Goal: Task Accomplishment & Management: Complete application form

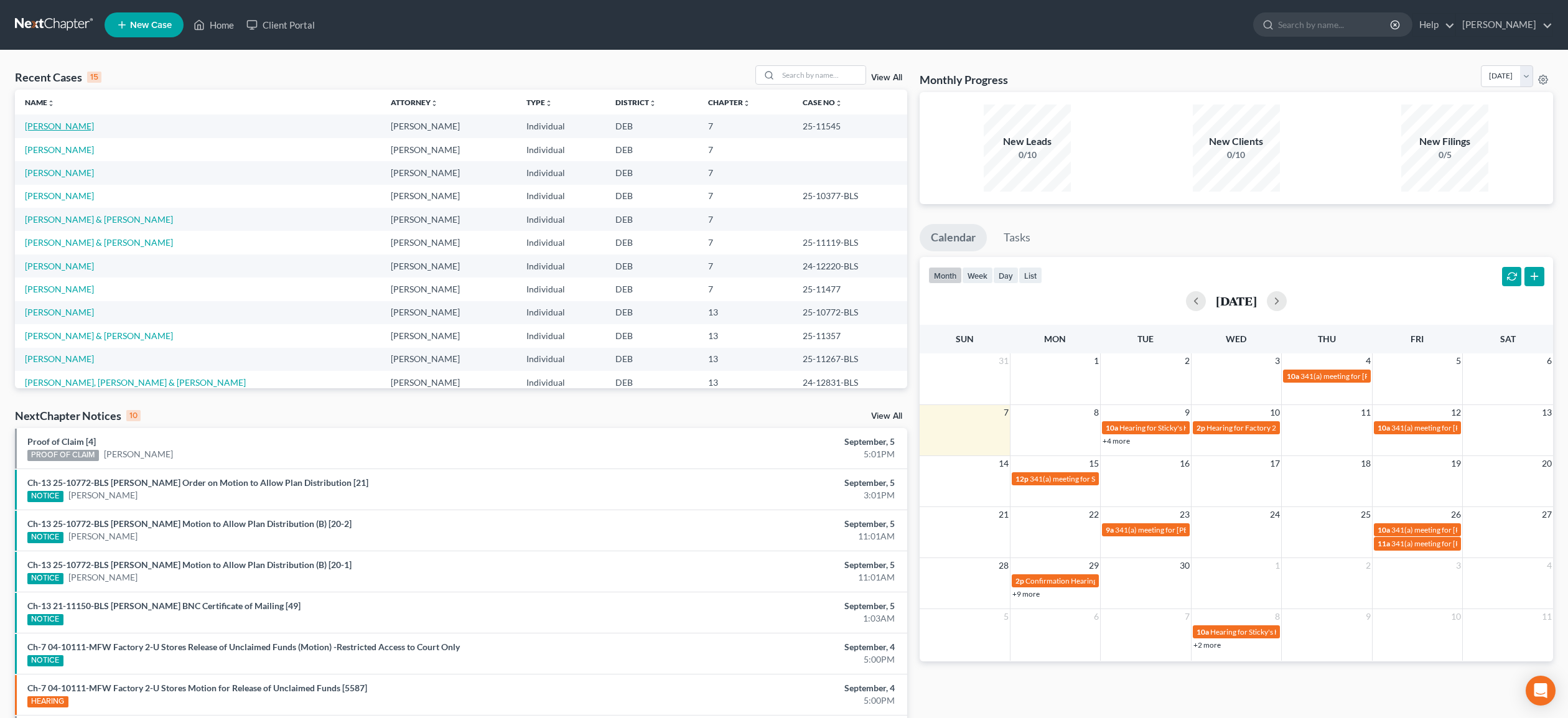
click at [76, 126] on link "[PERSON_NAME]" at bounding box center [59, 126] width 69 height 10
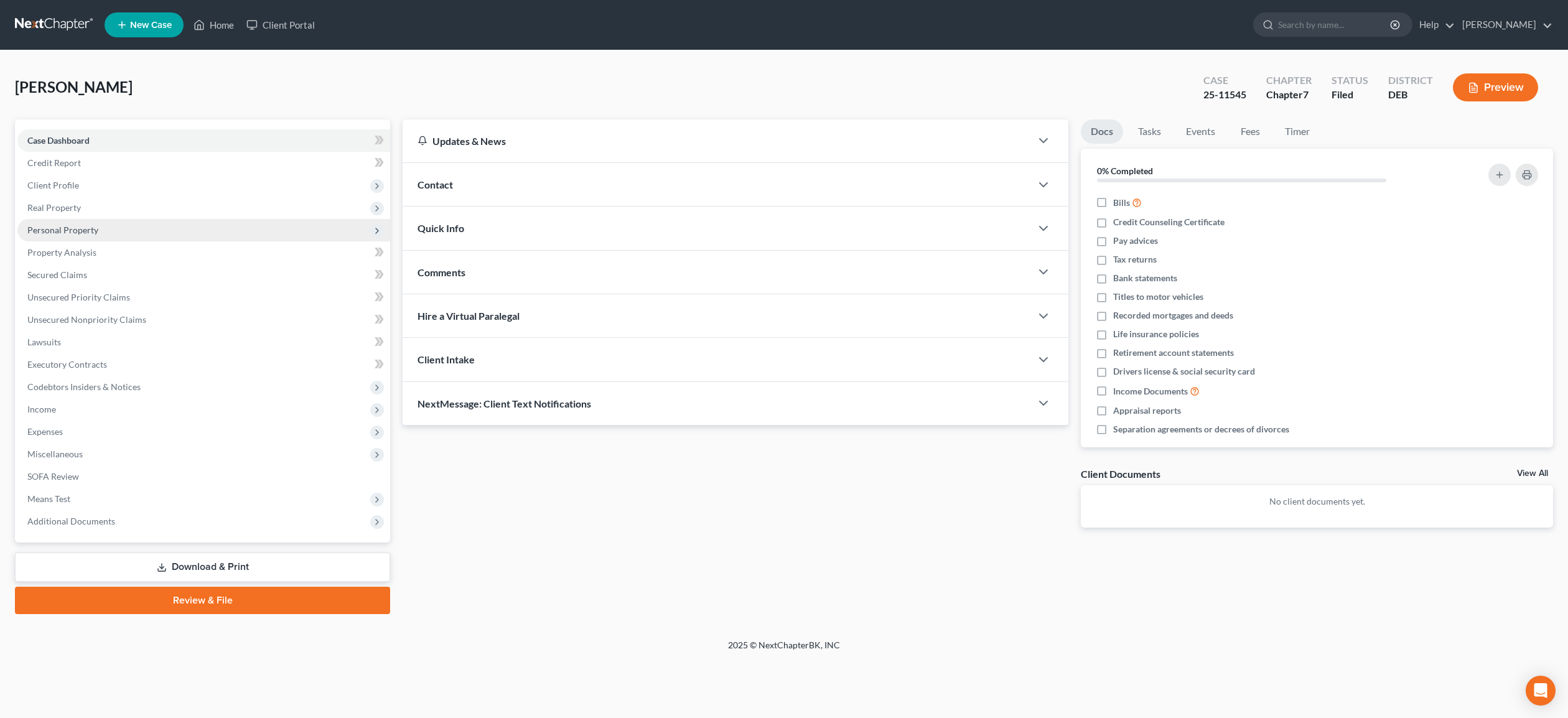
click at [87, 229] on span "Personal Property" at bounding box center [62, 229] width 71 height 10
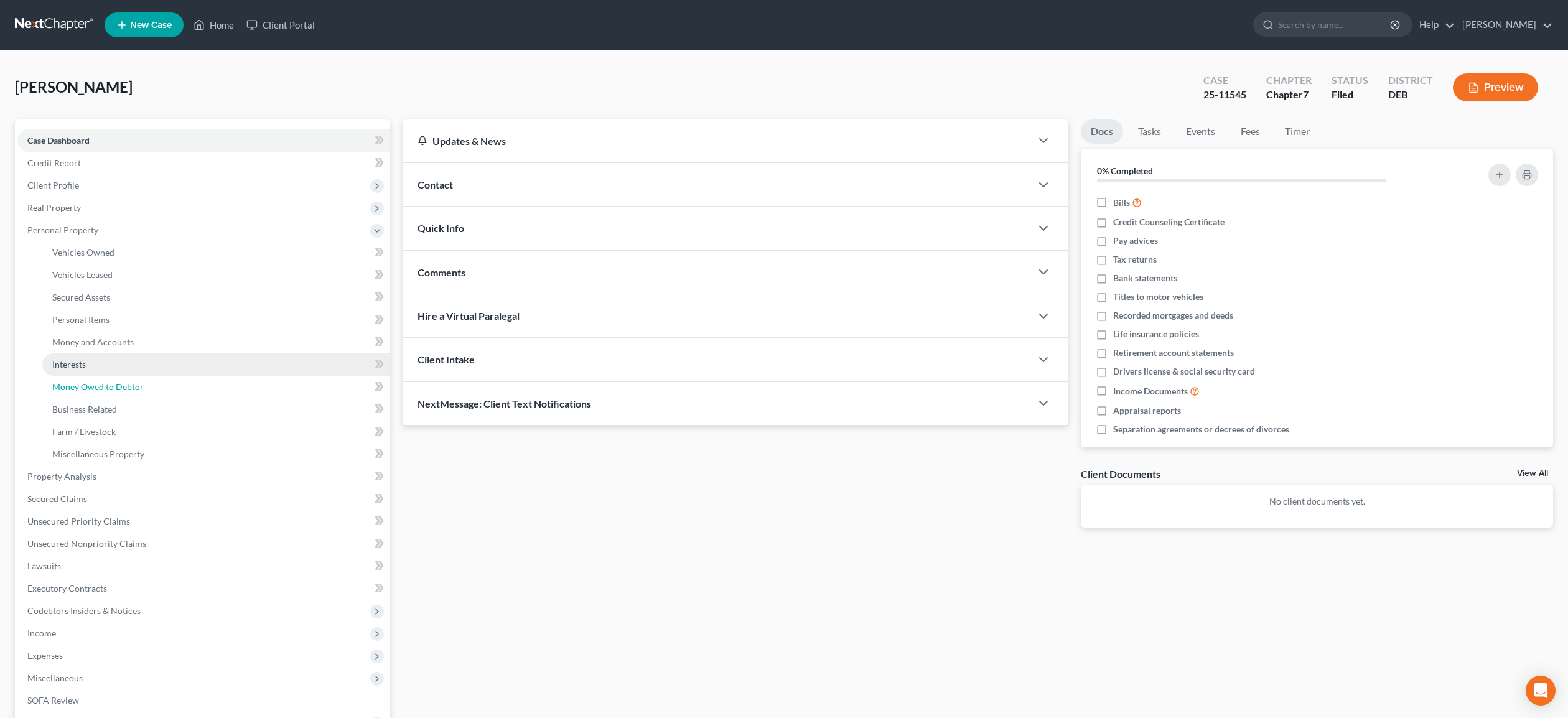
drag, startPoint x: 91, startPoint y: 384, endPoint x: 73, endPoint y: 362, distance: 28.4
click at [73, 362] on ul "Vehicles Owned Vehicles Leased Machinery and Vehicles Office Related" at bounding box center [203, 354] width 373 height 224
click at [74, 362] on span "Interests" at bounding box center [69, 364] width 34 height 10
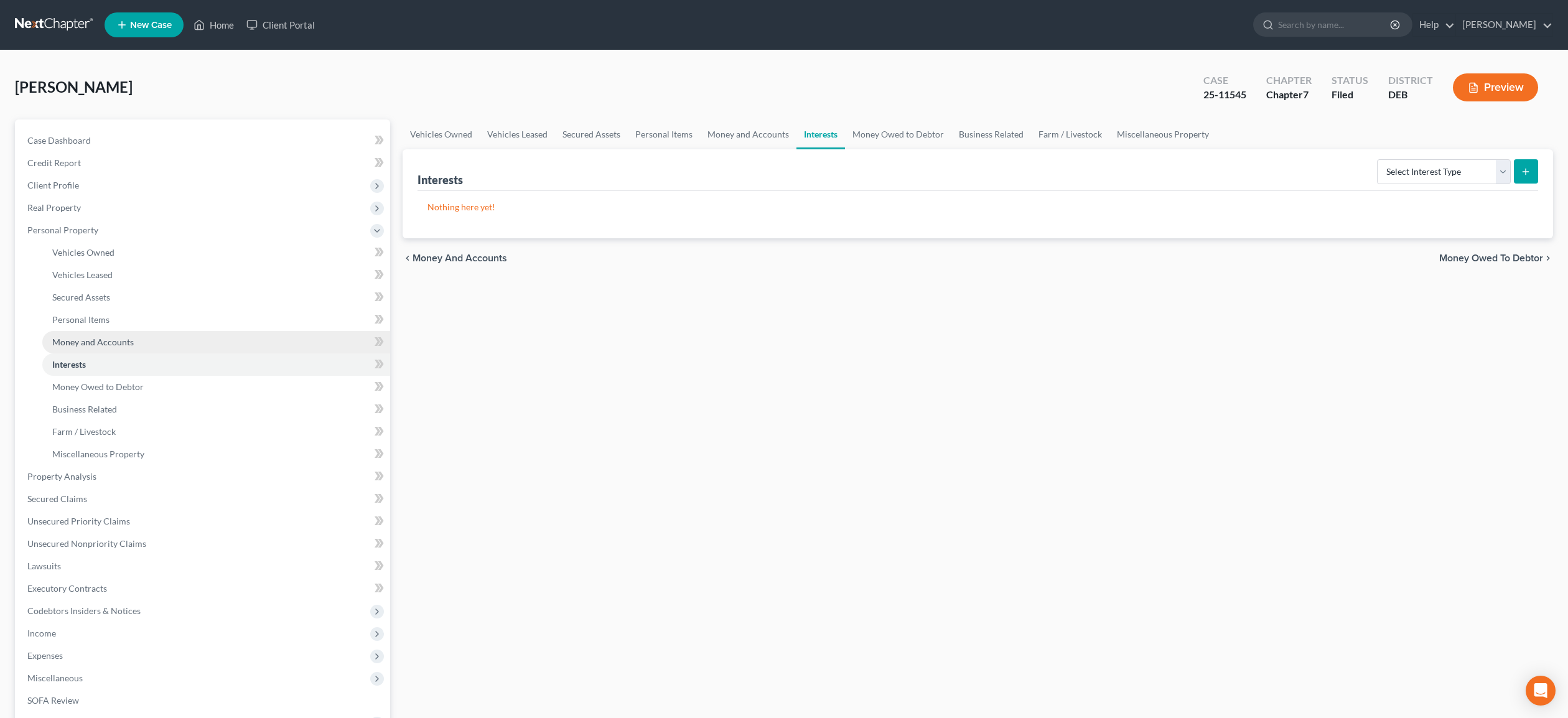
click at [97, 340] on span "Money and Accounts" at bounding box center [93, 342] width 82 height 10
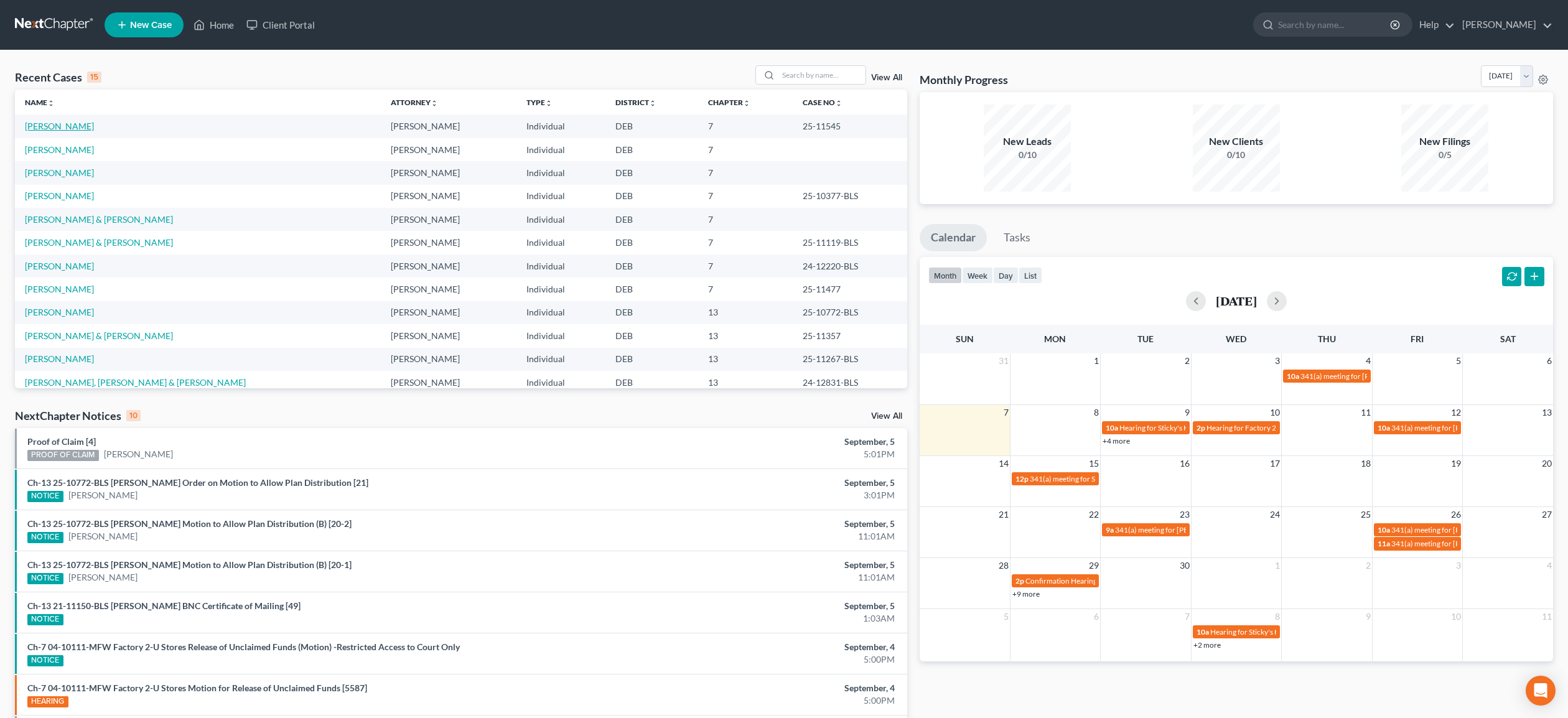
click at [67, 125] on link "[PERSON_NAME]" at bounding box center [59, 126] width 69 height 10
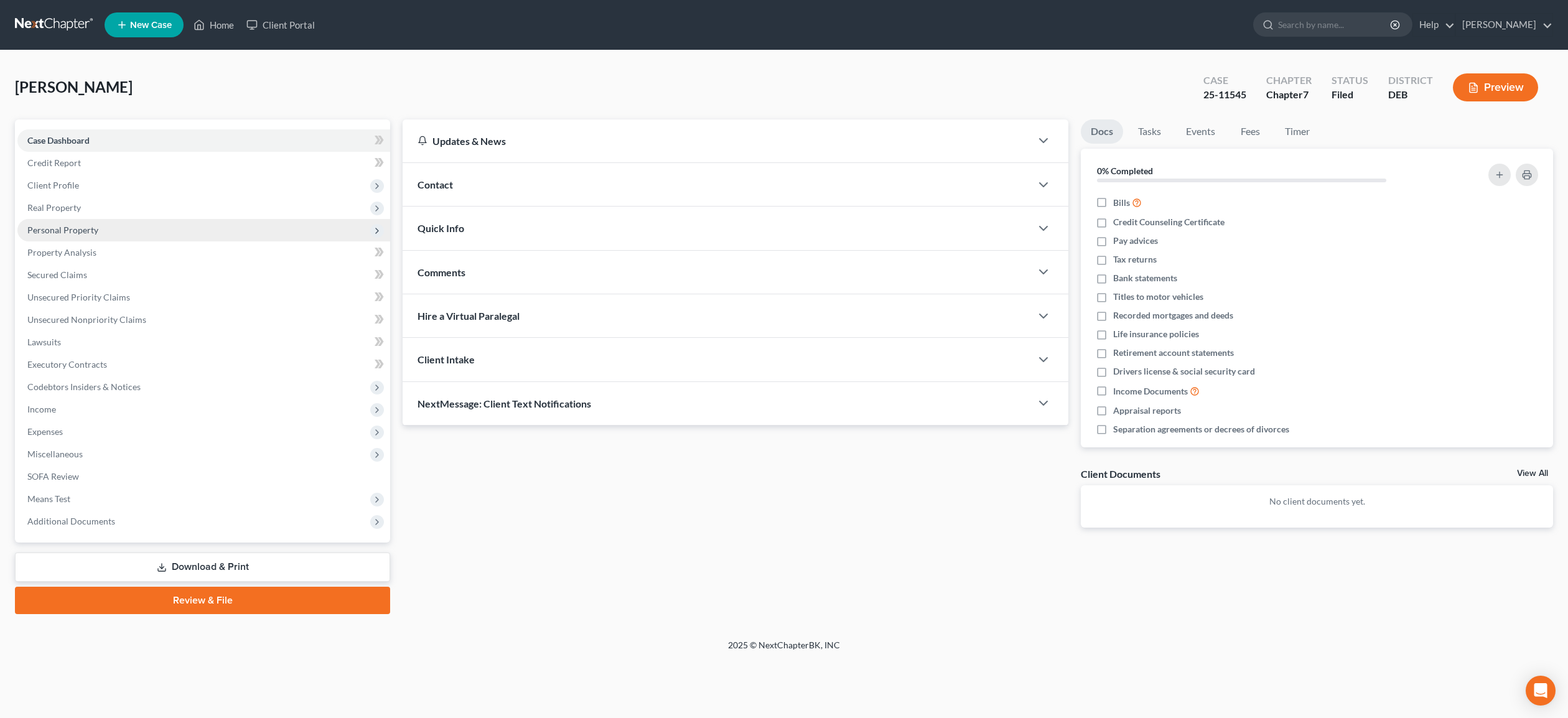
click at [95, 227] on span "Personal Property" at bounding box center [62, 229] width 71 height 10
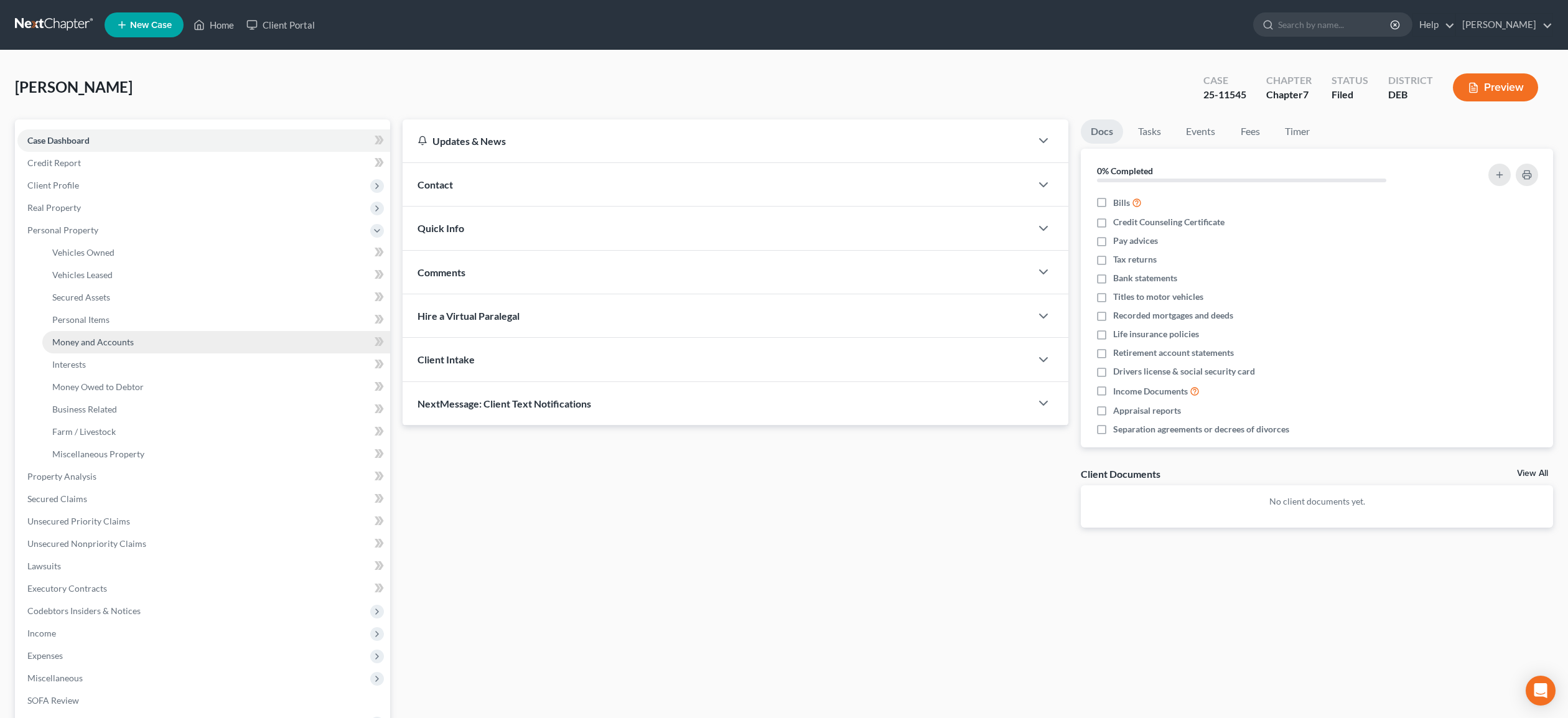
click at [110, 339] on span "Money and Accounts" at bounding box center [93, 342] width 82 height 10
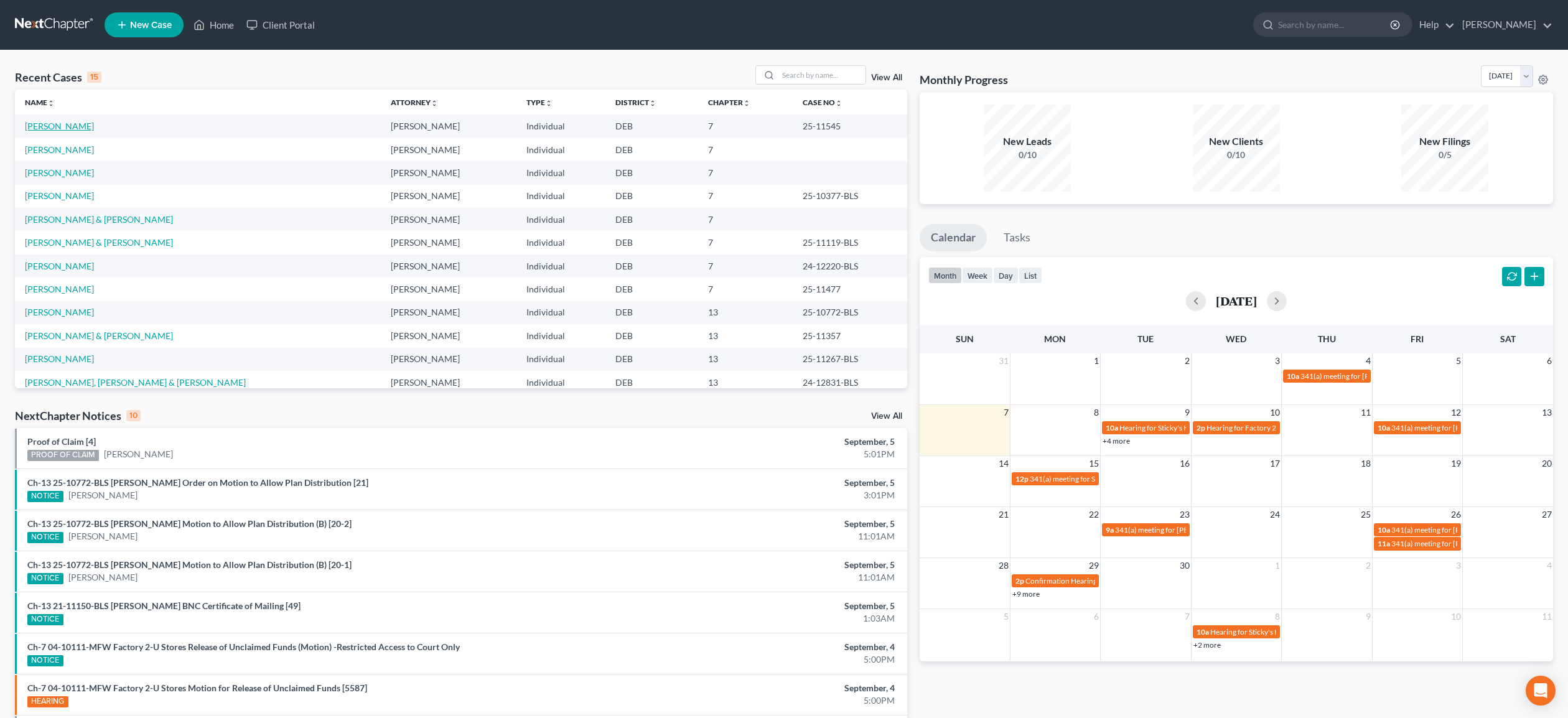
click at [90, 124] on link "[PERSON_NAME]" at bounding box center [59, 126] width 69 height 10
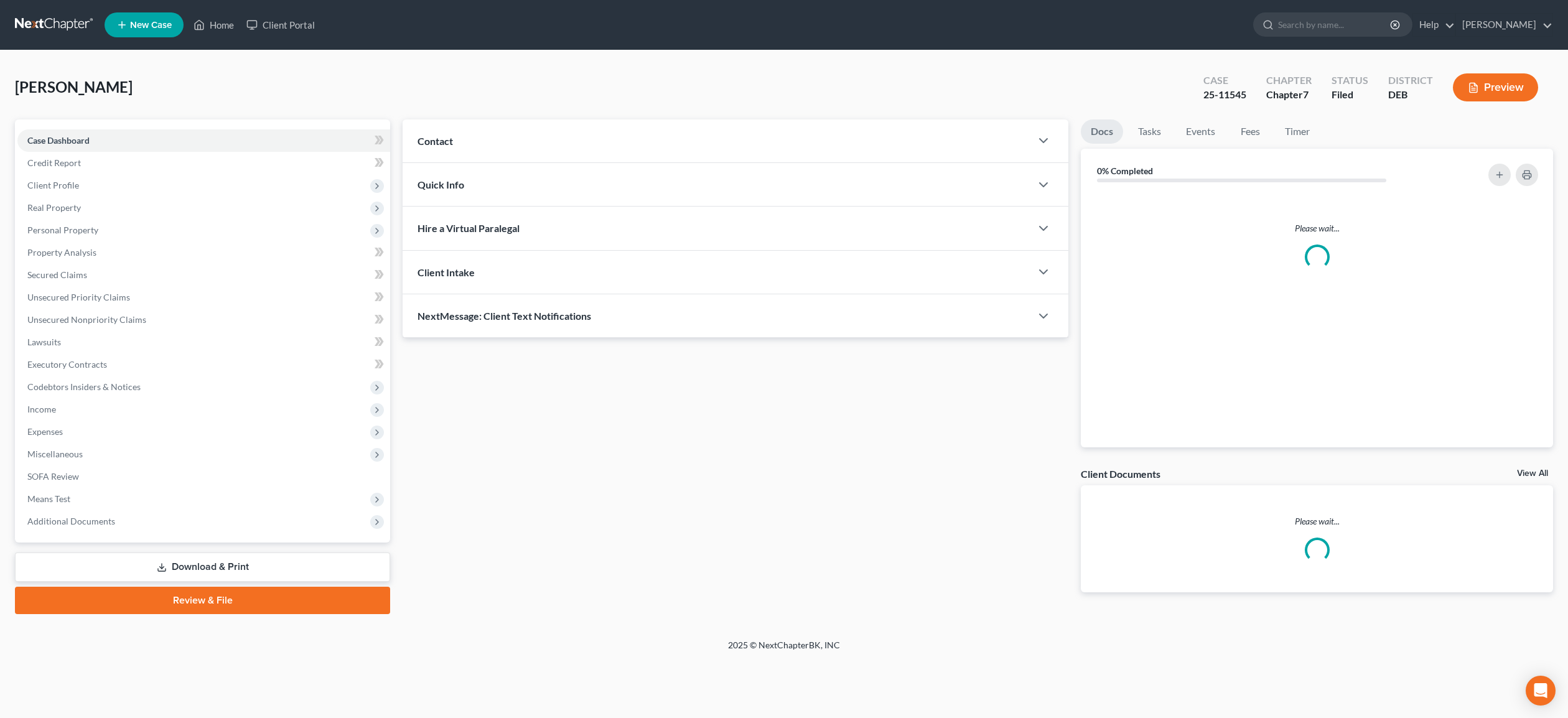
click at [90, 124] on div "Case Dashboard Payments Invoices Payments Payments Credit Report Client Profile…" at bounding box center [202, 331] width 375 height 424
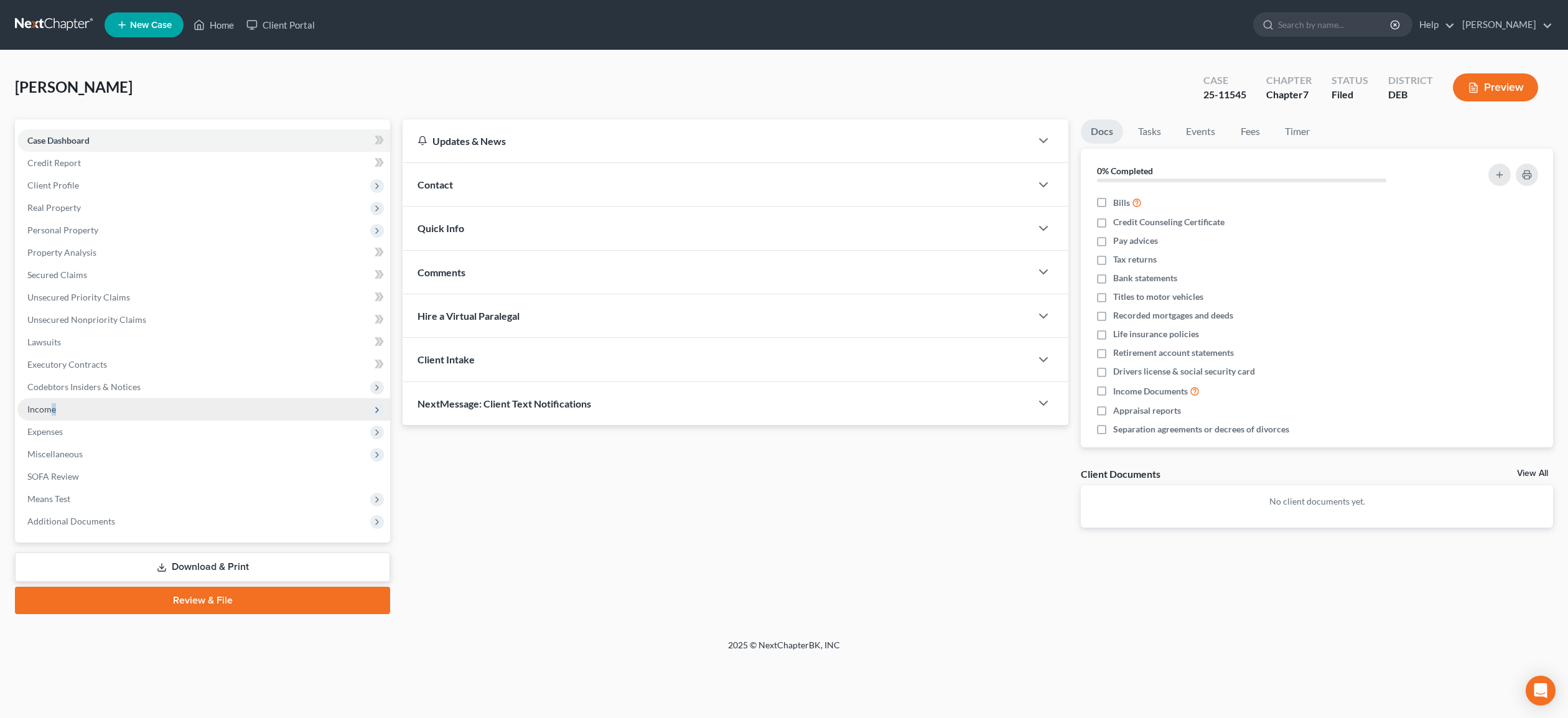
click at [51, 415] on span "Income" at bounding box center [203, 409] width 373 height 23
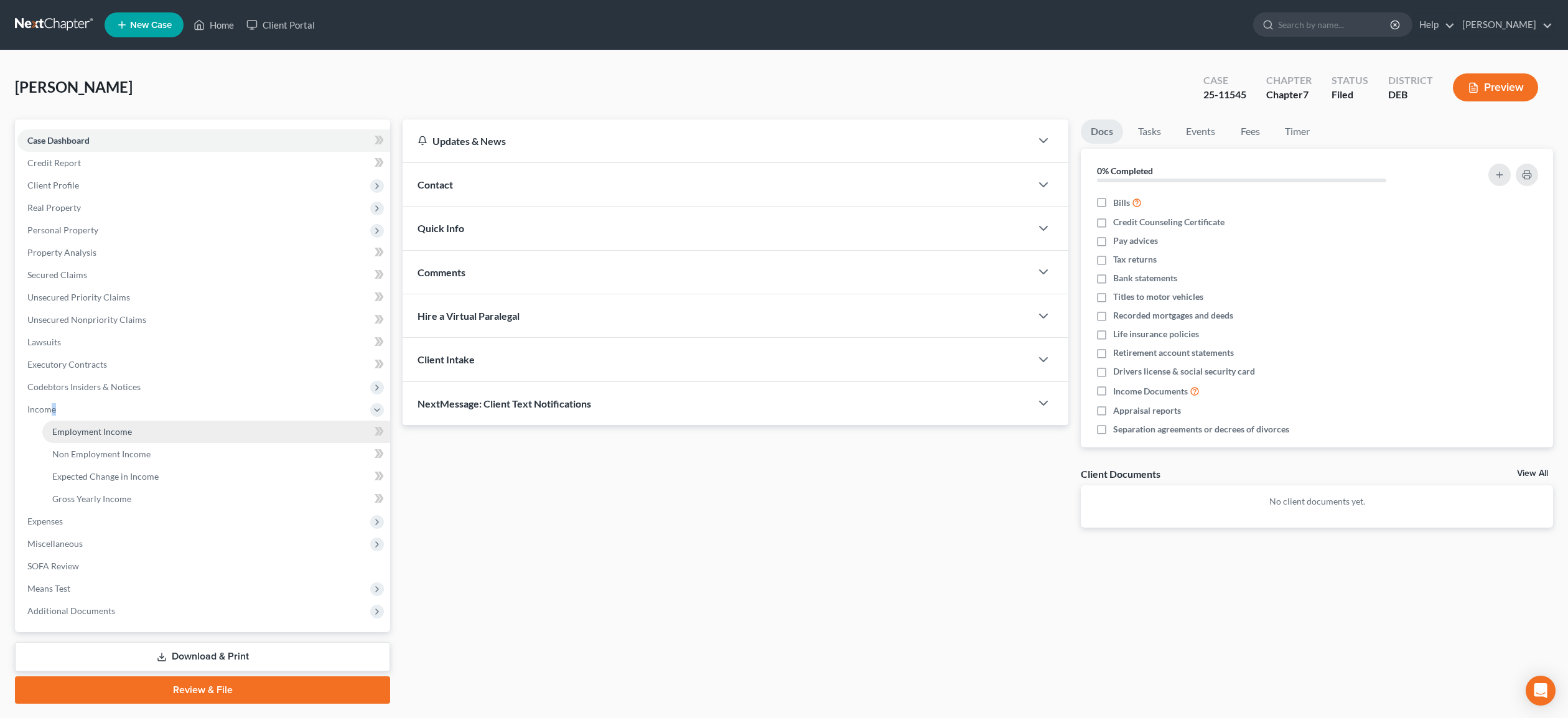
click at [95, 438] on link "Employment Income" at bounding box center [216, 432] width 348 height 23
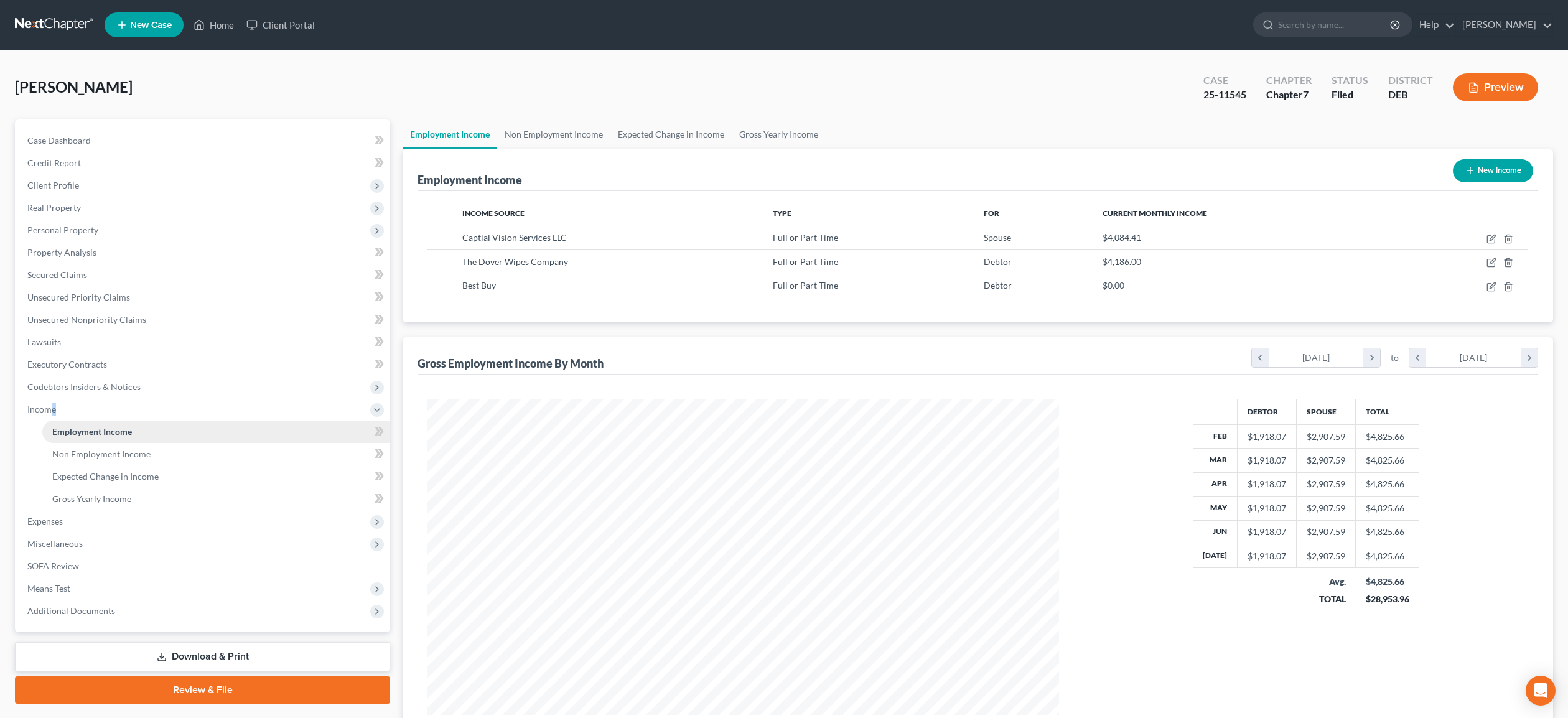
scroll to position [316, 657]
click at [1493, 262] on icon "button" at bounding box center [1493, 262] width 5 height 5
select select "0"
select select "36"
select select "2"
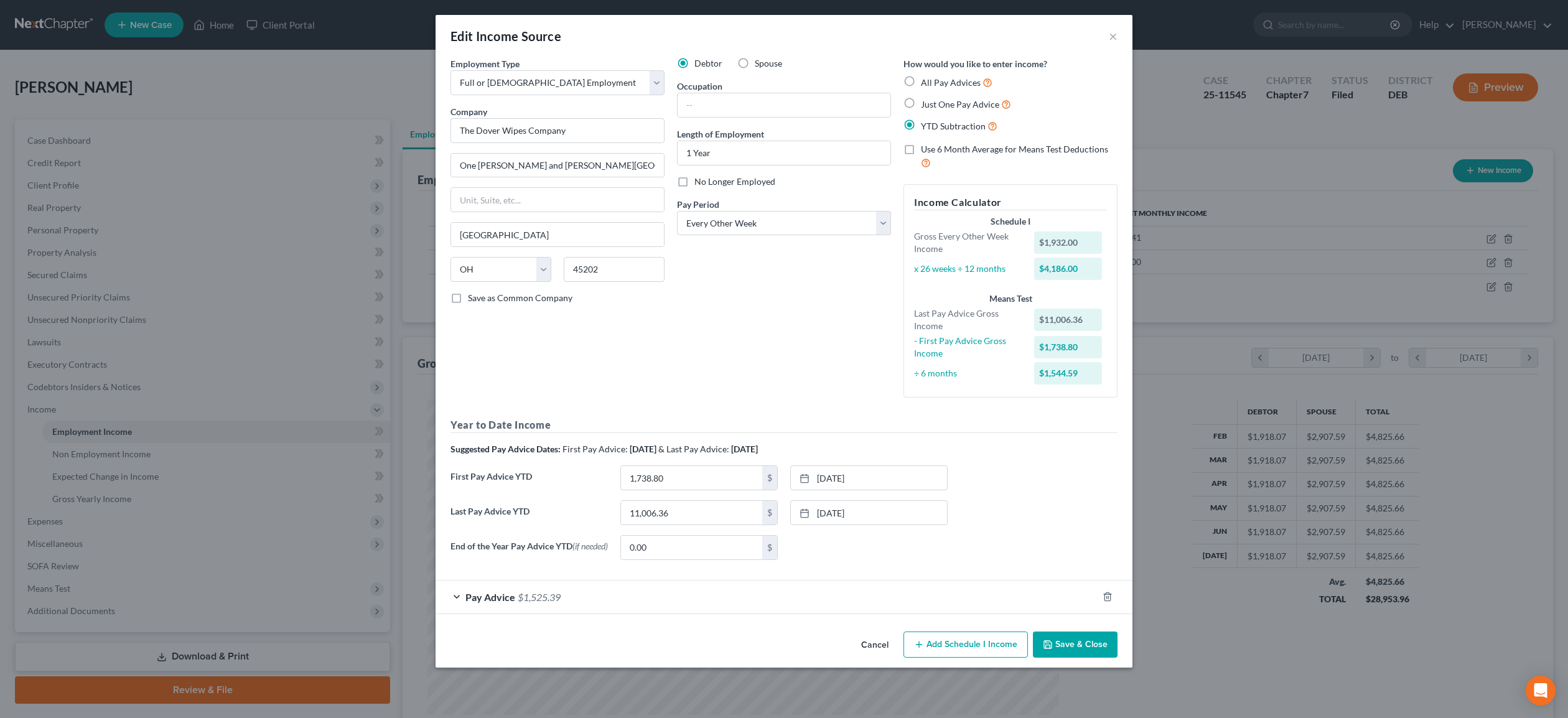
drag, startPoint x: 1071, startPoint y: 642, endPoint x: 1059, endPoint y: 640, distance: 12.2
click at [1070, 641] on button "Save & Close" at bounding box center [1075, 645] width 84 height 26
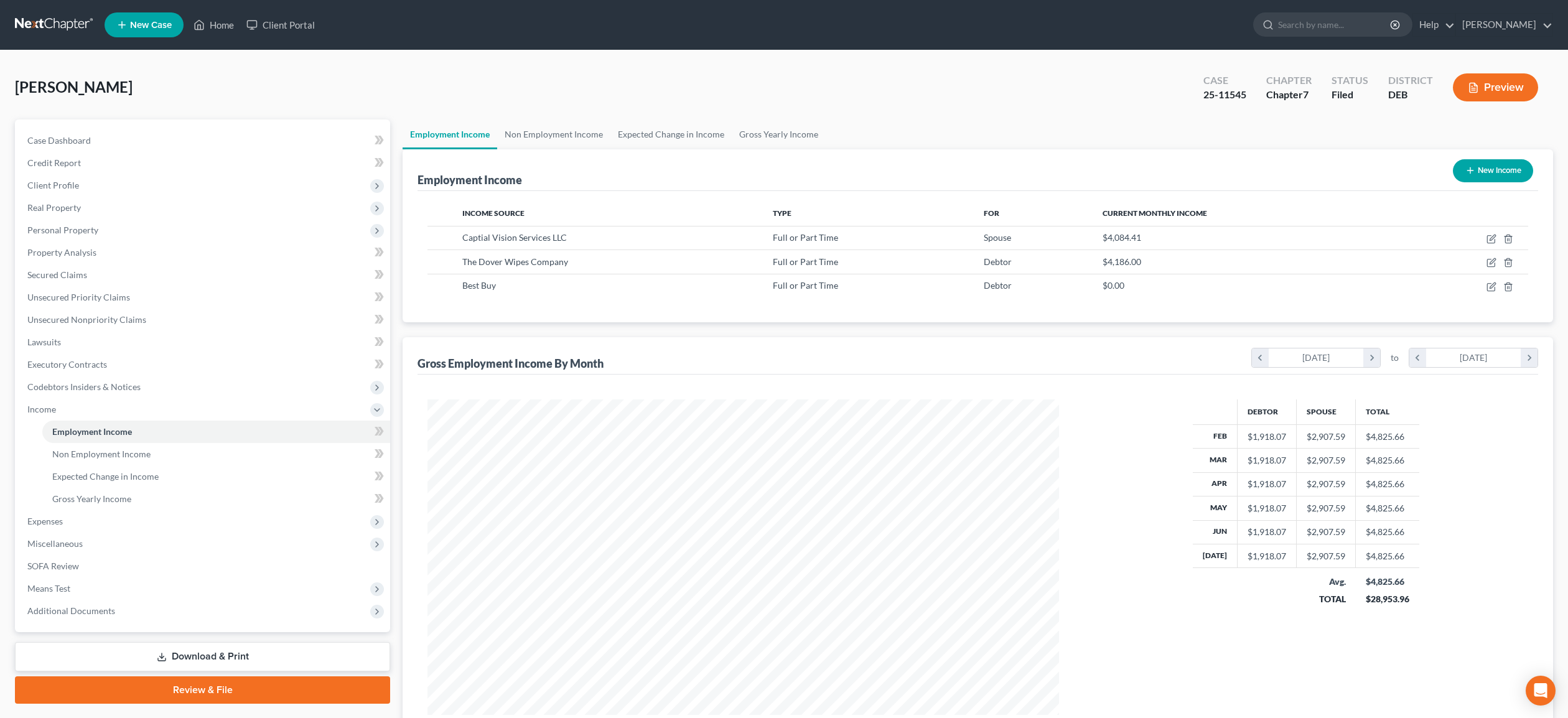
drag, startPoint x: 506, startPoint y: 225, endPoint x: 130, endPoint y: 30, distance: 423.6
click at [477, 220] on table "Income Source Type For Current Monthly Income Captial Vision Services LLC Full …" at bounding box center [978, 249] width 1101 height 97
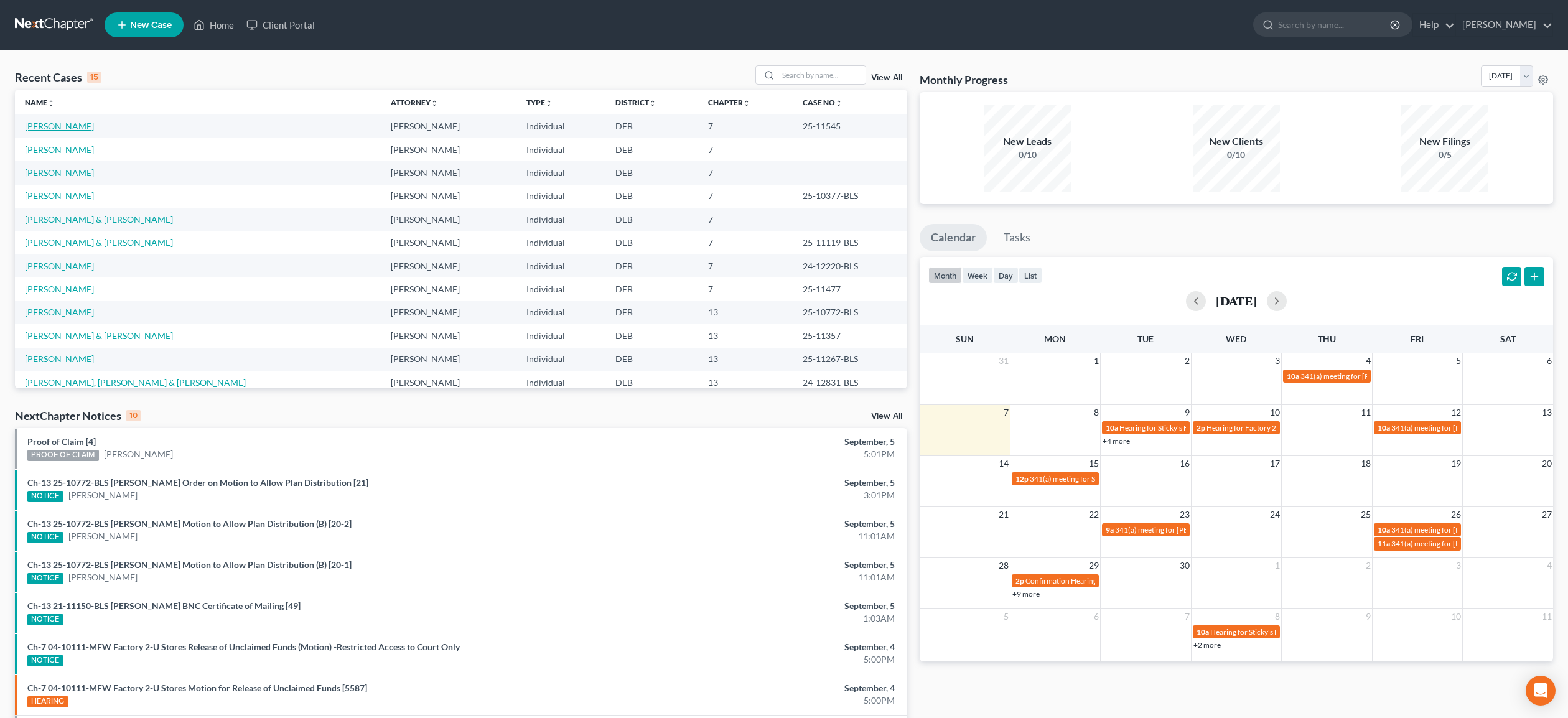
click at [61, 129] on link "[PERSON_NAME]" at bounding box center [59, 126] width 69 height 10
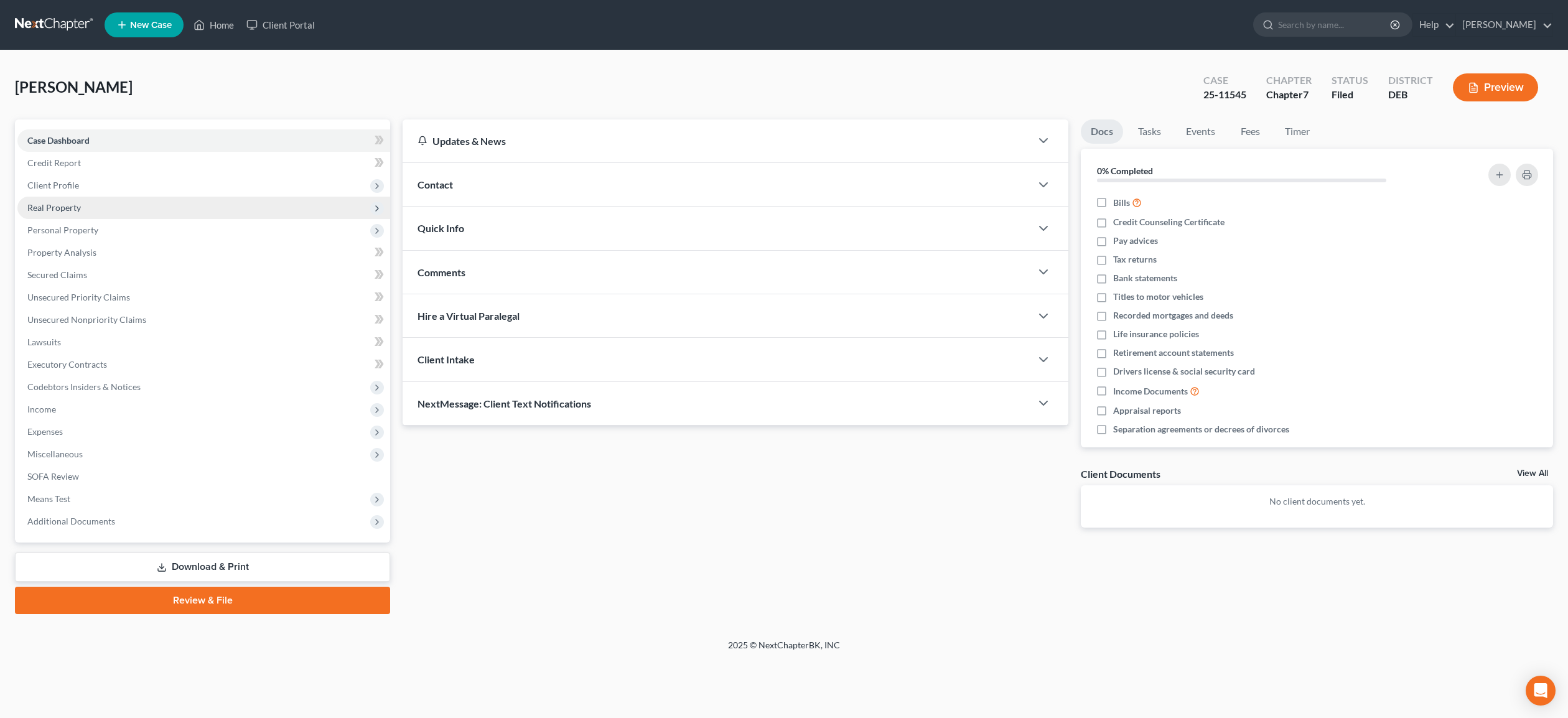
click at [66, 204] on span "Real Property" at bounding box center [54, 207] width 54 height 10
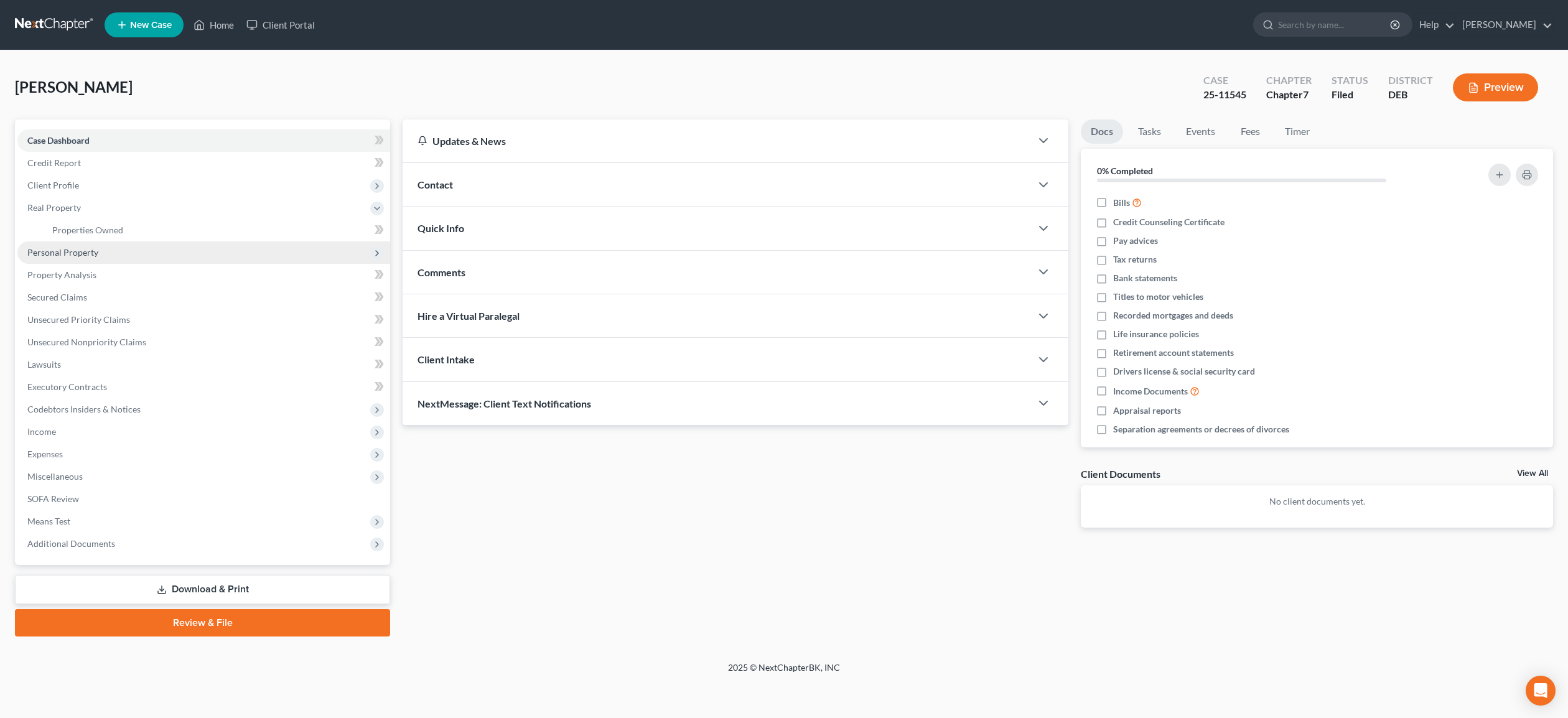
click at [70, 255] on span "Personal Property" at bounding box center [62, 252] width 71 height 10
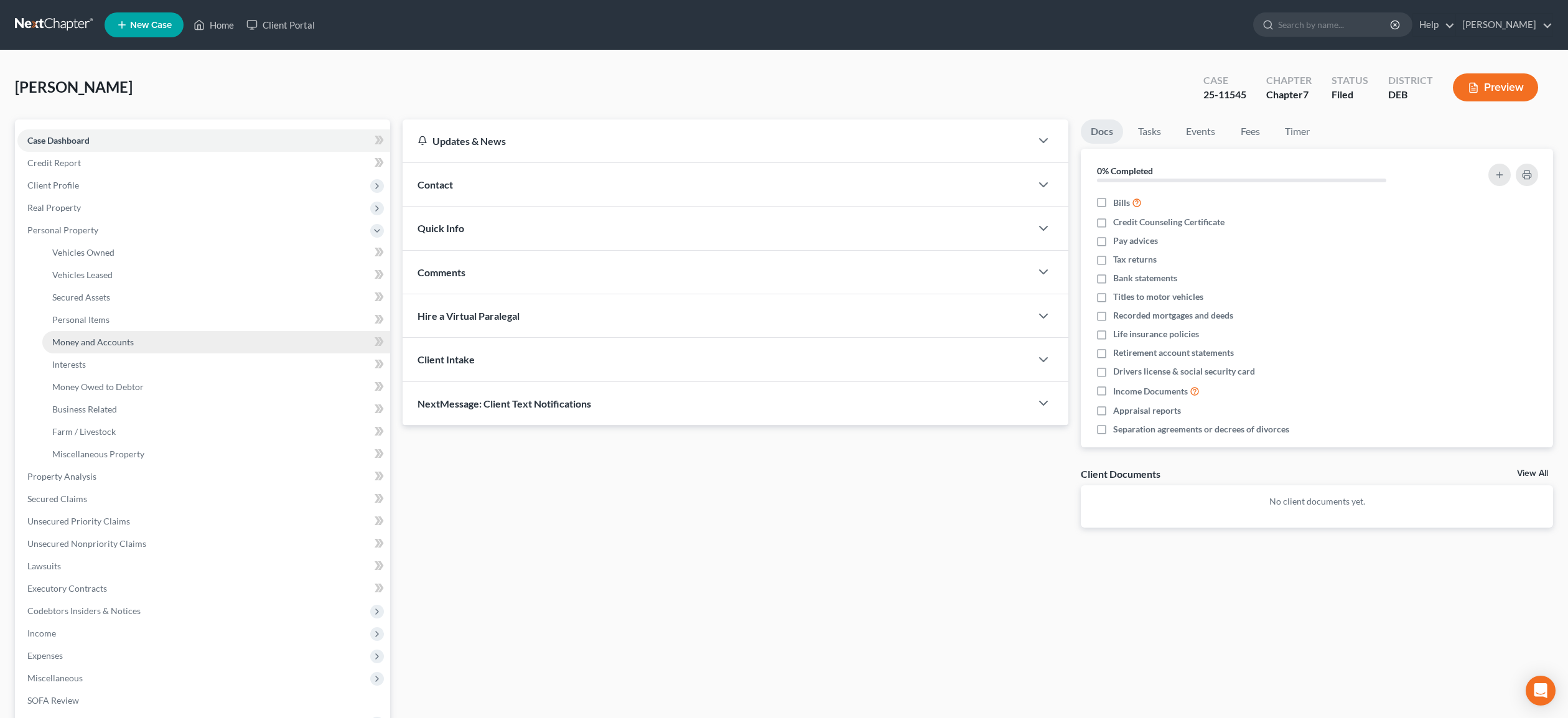
click at [80, 339] on span "Money and Accounts" at bounding box center [93, 342] width 82 height 10
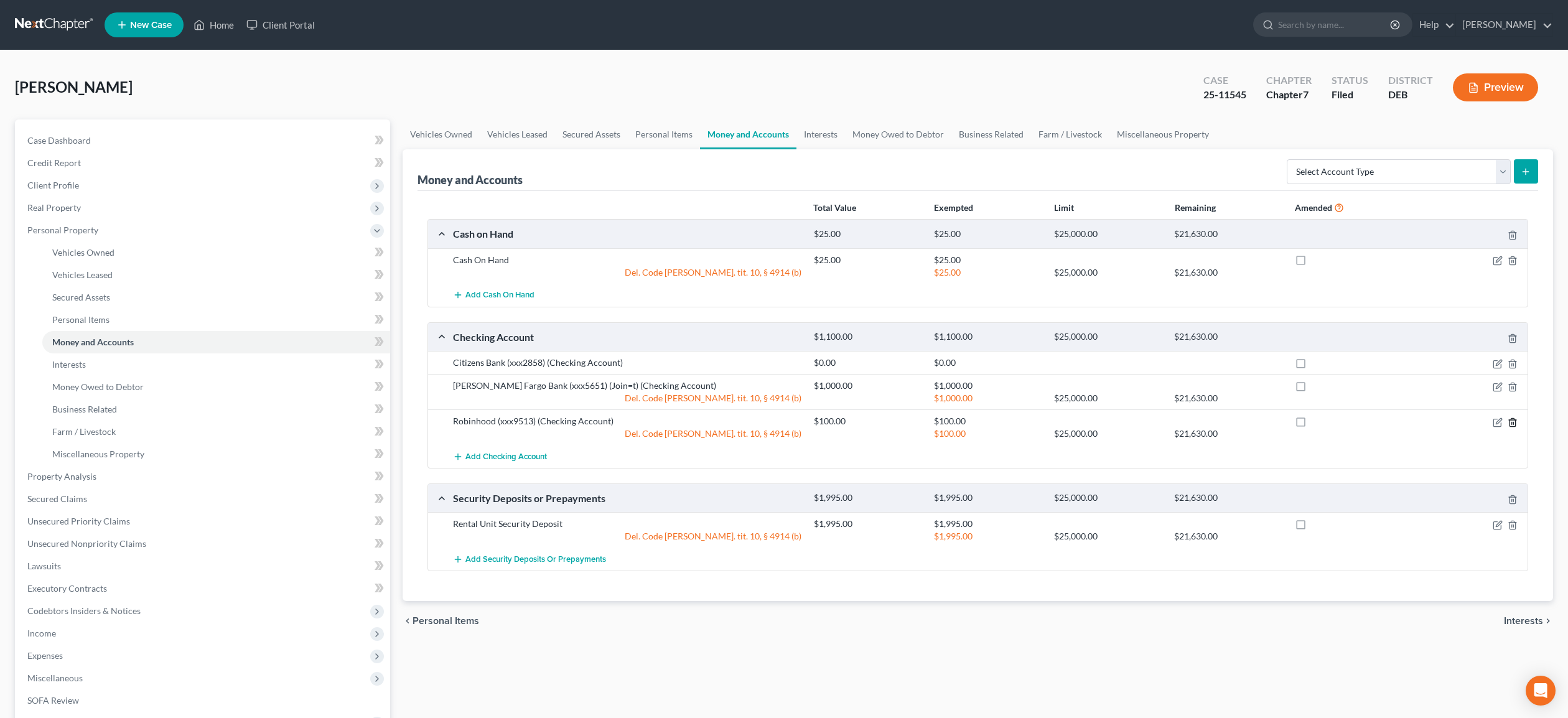
click at [1515, 421] on icon "button" at bounding box center [1512, 422] width 5 height 8
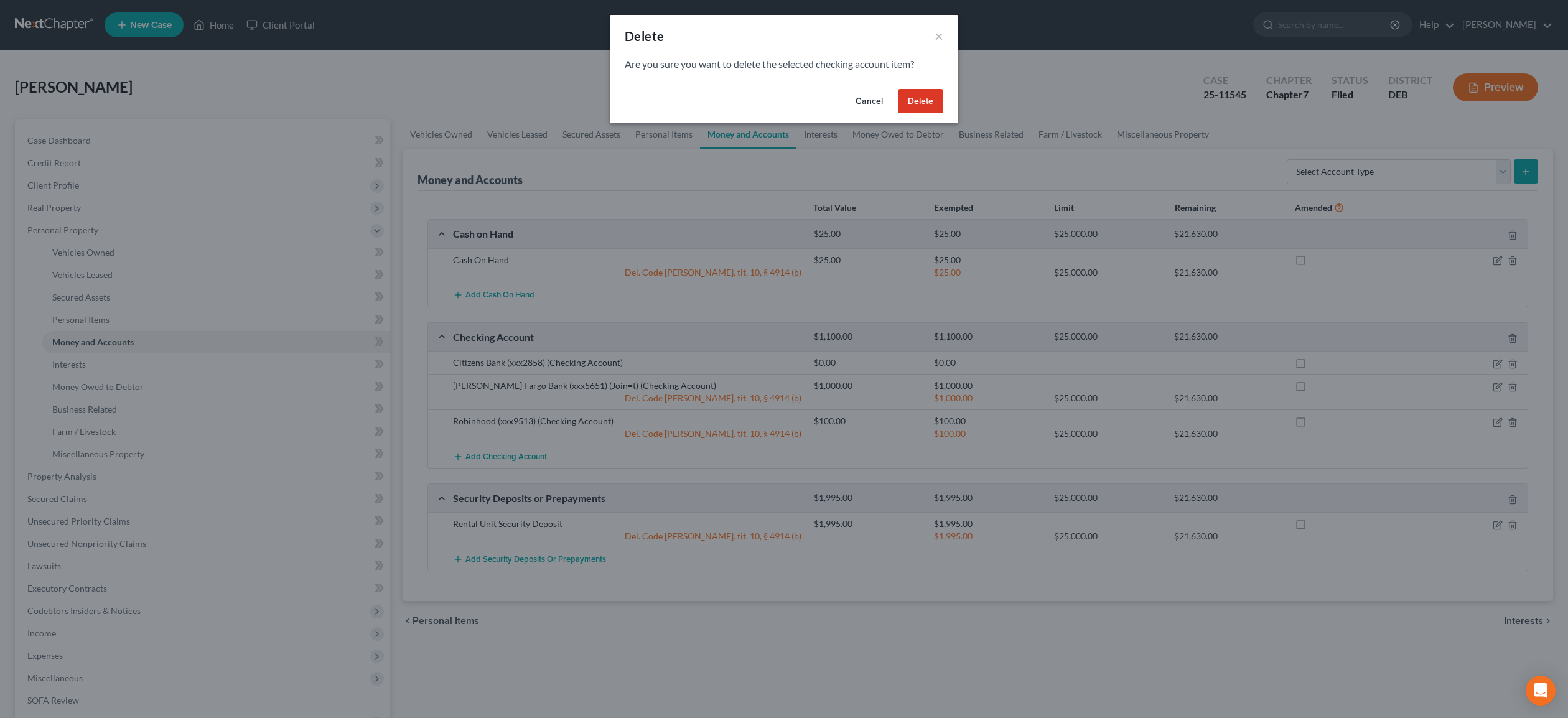
click at [932, 102] on button "Delete" at bounding box center [920, 102] width 45 height 25
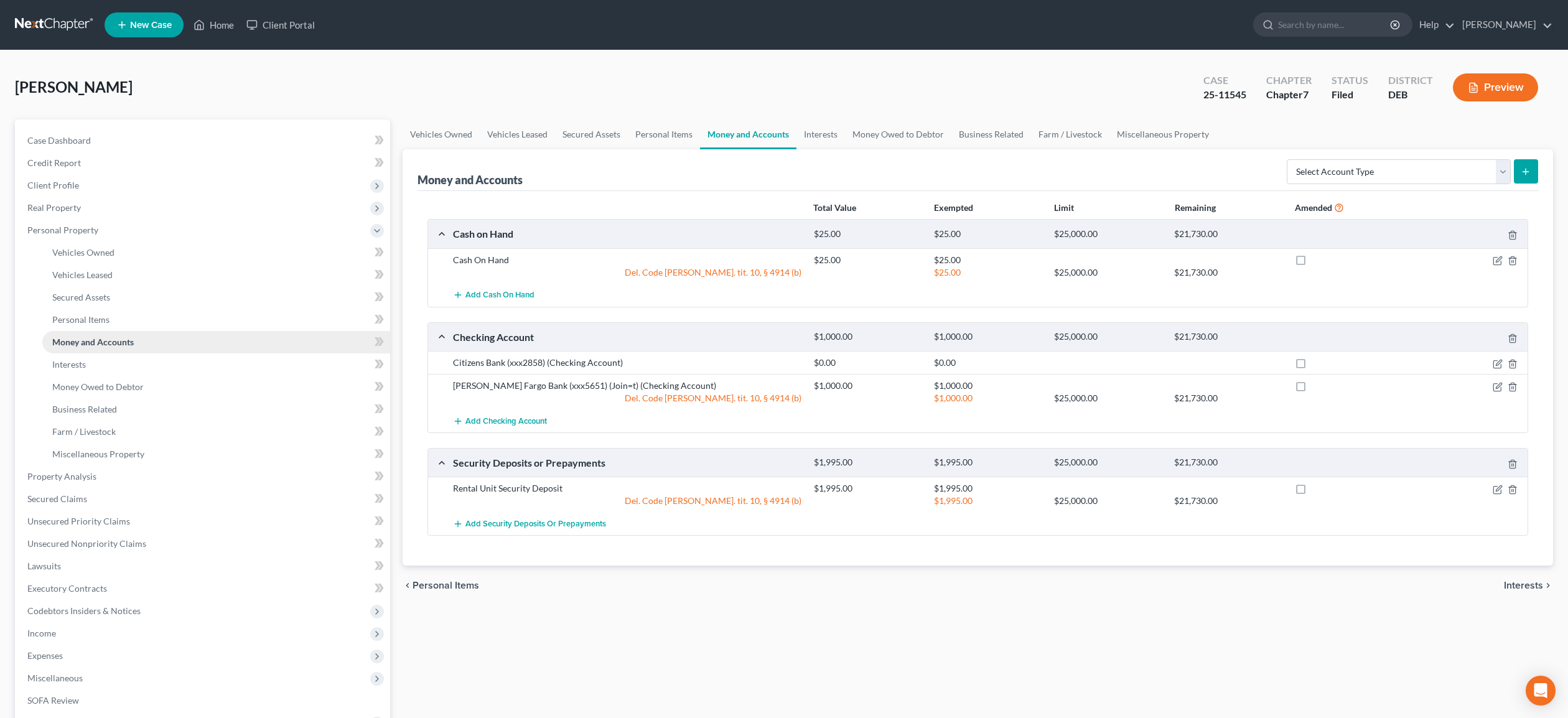
click at [66, 345] on span "Money and Accounts" at bounding box center [93, 342] width 82 height 10
click at [66, 363] on span "Interests" at bounding box center [69, 364] width 34 height 10
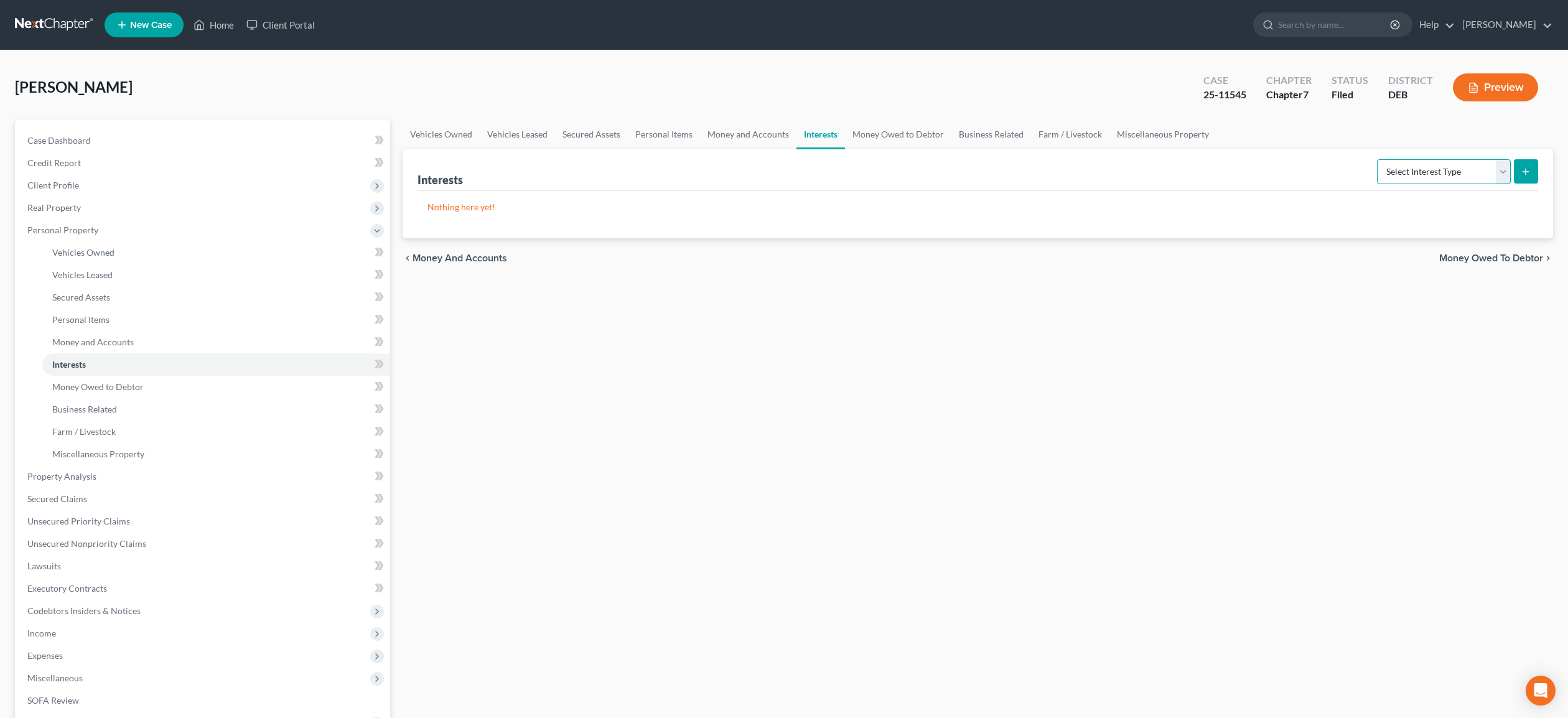
click at [1377, 159] on select "Select Interest Type 401K Annuity Bond Education IRA Government Bond Government…" at bounding box center [1444, 172] width 134 height 25
select select "ira"
click option "IRA" at bounding box center [0, 0] width 0 height 0
click at [1523, 170] on icon "submit" at bounding box center [1525, 172] width 10 height 10
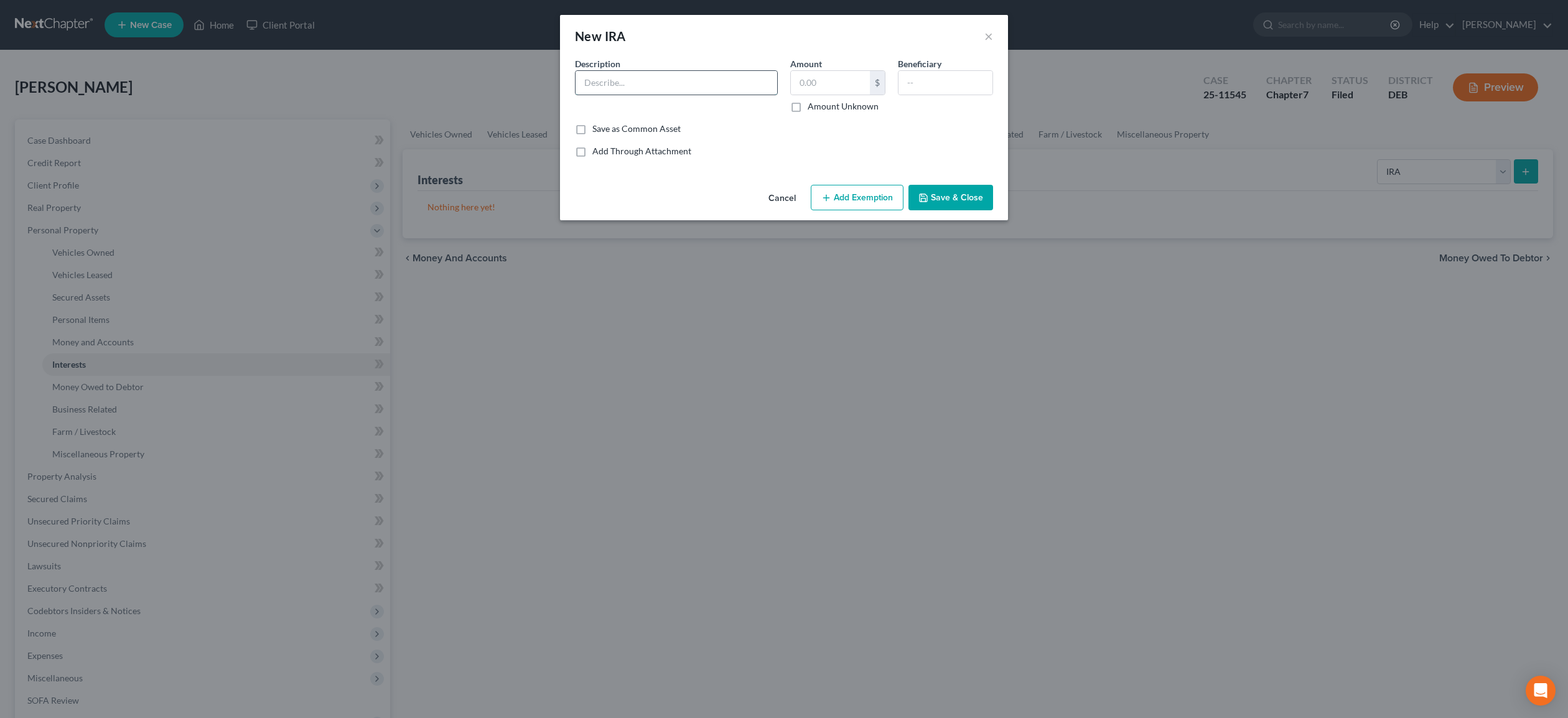
click at [631, 84] on input "text" at bounding box center [677, 82] width 202 height 23
type input "Robin Hood Traditional IRA (x5792)"
click at [825, 79] on input "text" at bounding box center [830, 82] width 79 height 23
type input "0."
click at [938, 80] on input "text" at bounding box center [945, 82] width 94 height 23
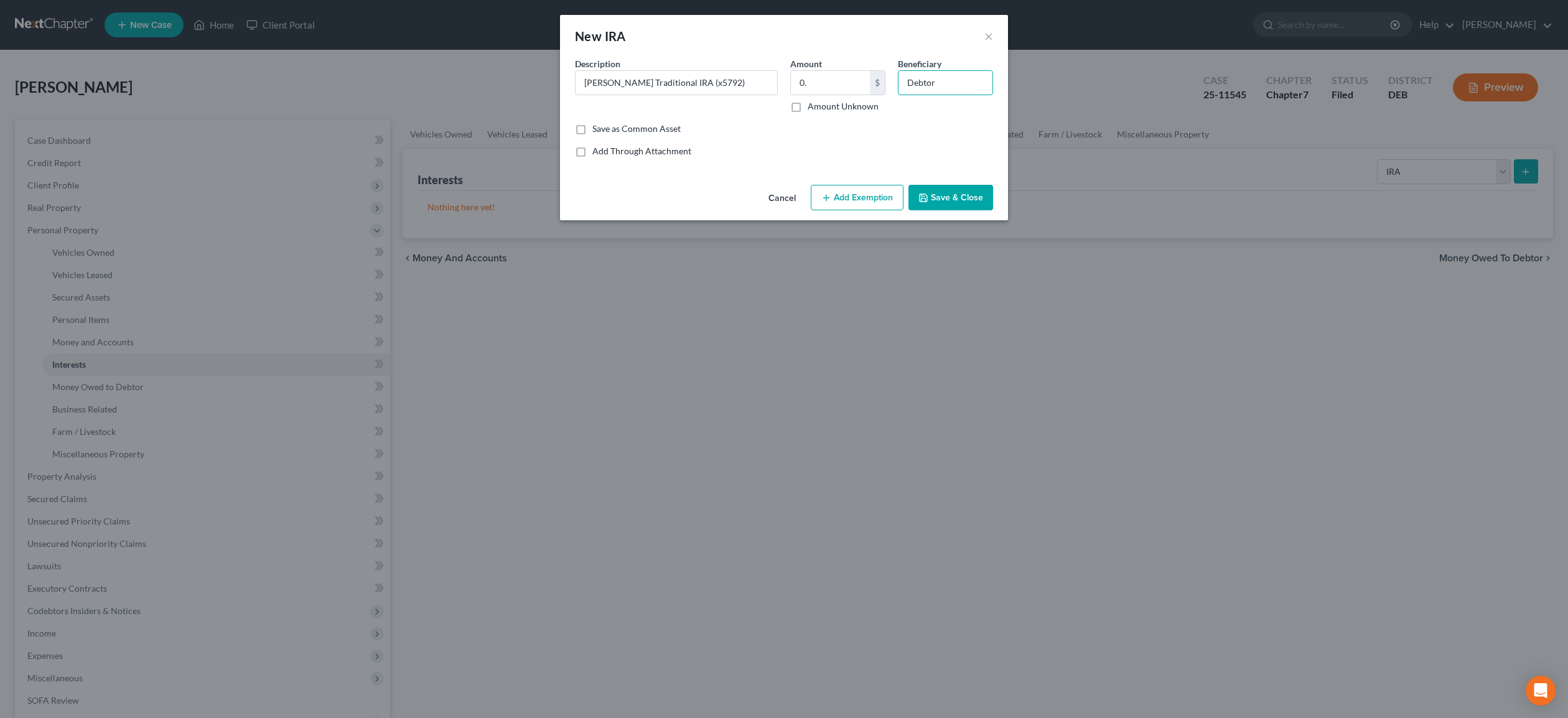
type input "Debtor"
click at [833, 197] on button "Add Exemption" at bounding box center [857, 198] width 93 height 26
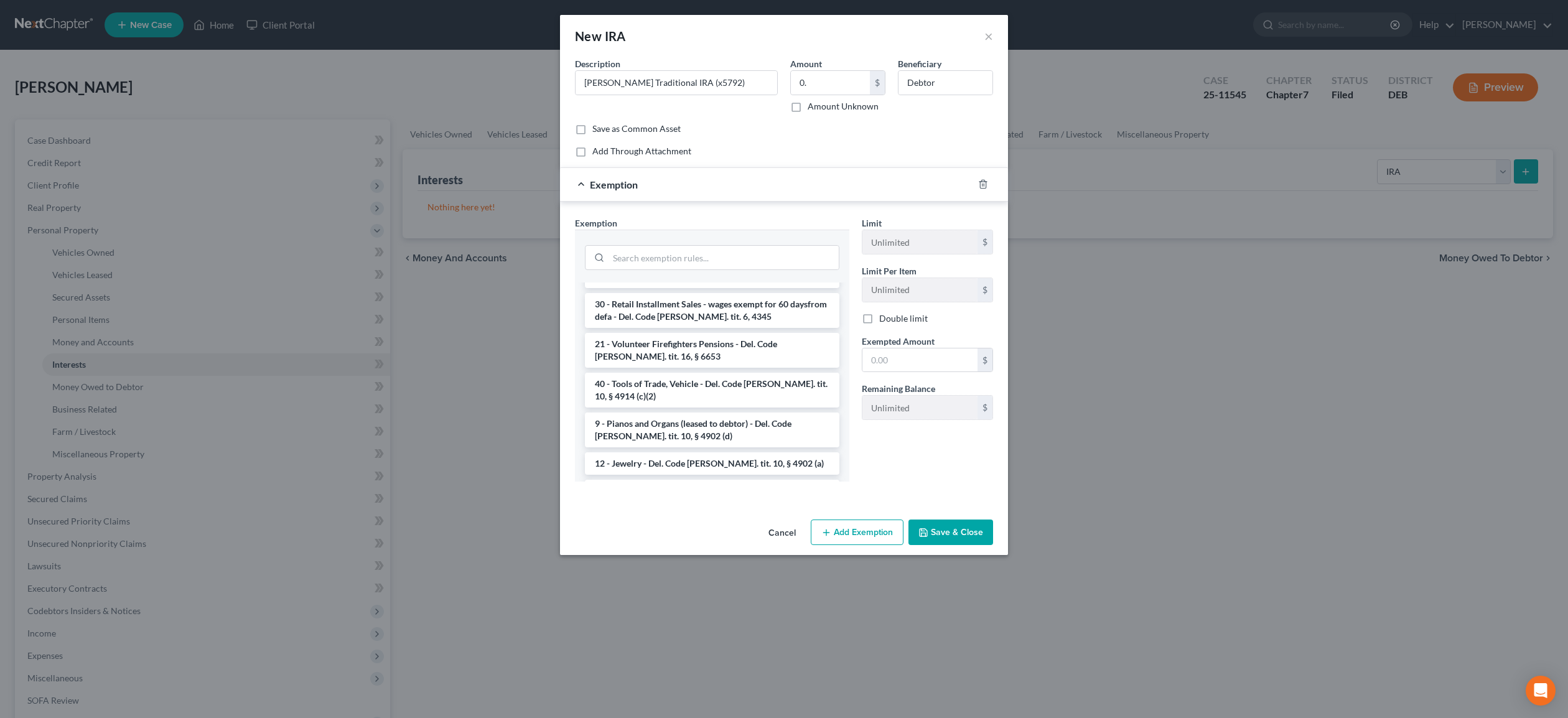
scroll to position [891, 0]
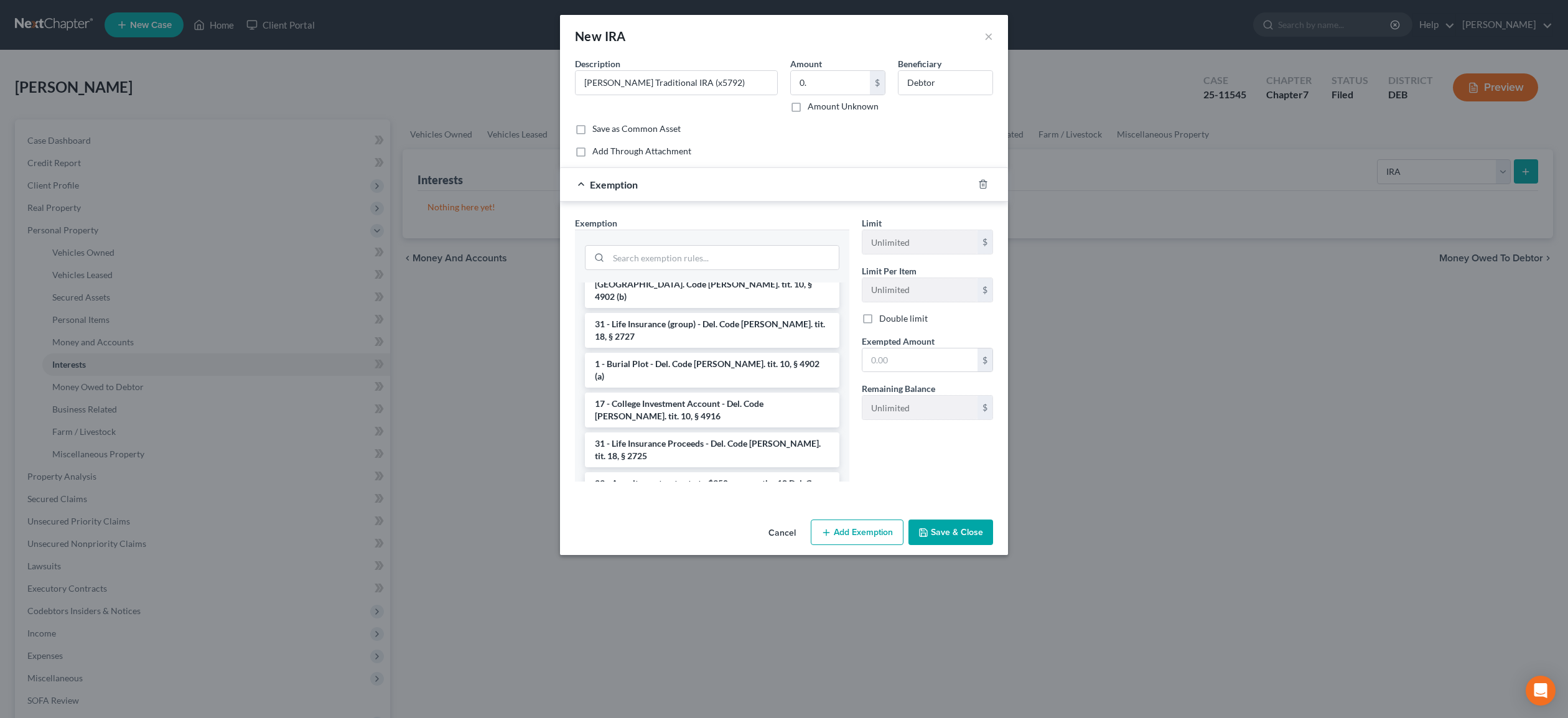
click at [714, 525] on li "21 - IRA & Roth IRA, Other Retirement Plans - In re Yuhas, 104 F.3d 612 (3rd Ci…" at bounding box center [712, 548] width 255 height 47
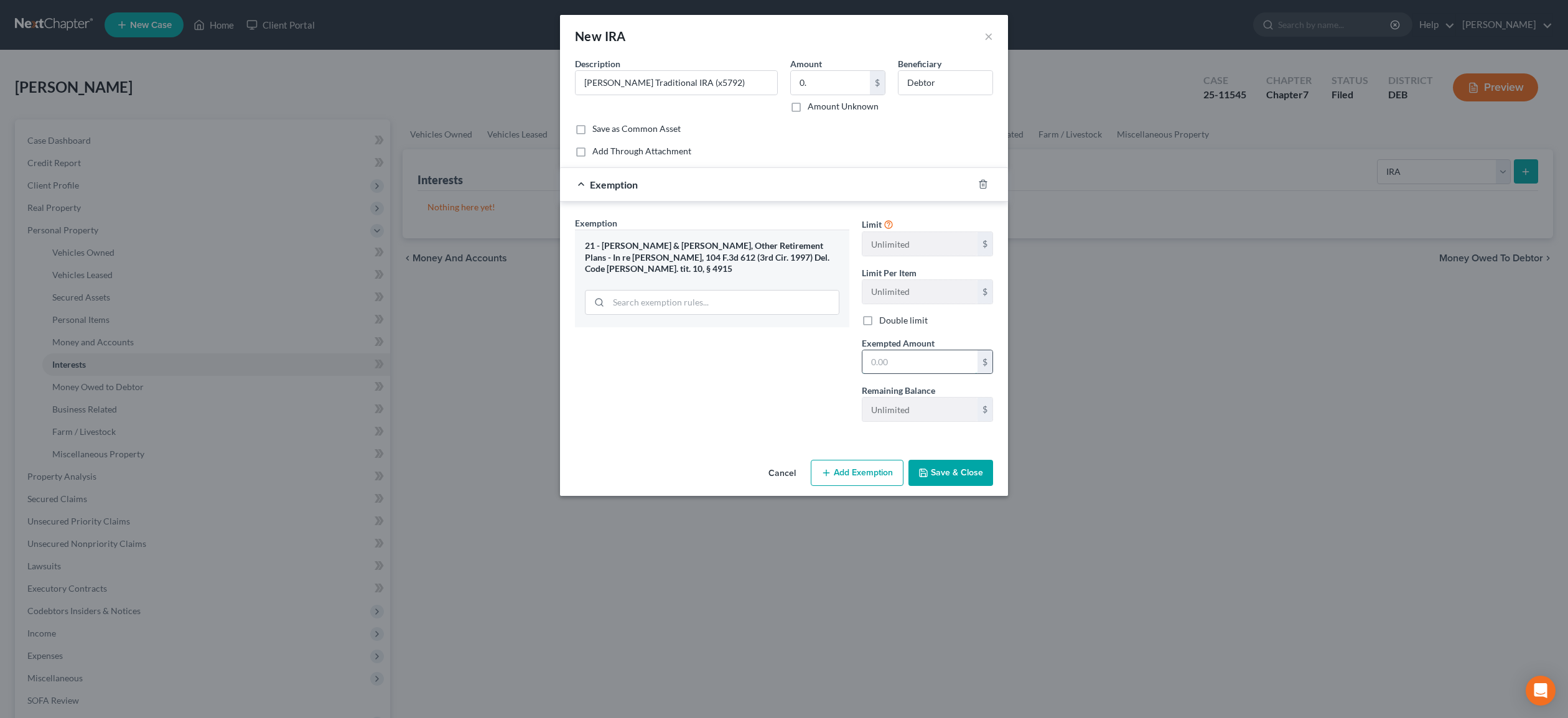
click at [887, 371] on input "text" at bounding box center [920, 362] width 115 height 23
type input "0.00"
click at [817, 79] on input "0." at bounding box center [830, 82] width 79 height 23
type input "0.00"
click at [956, 470] on button "Save & Close" at bounding box center [950, 473] width 84 height 26
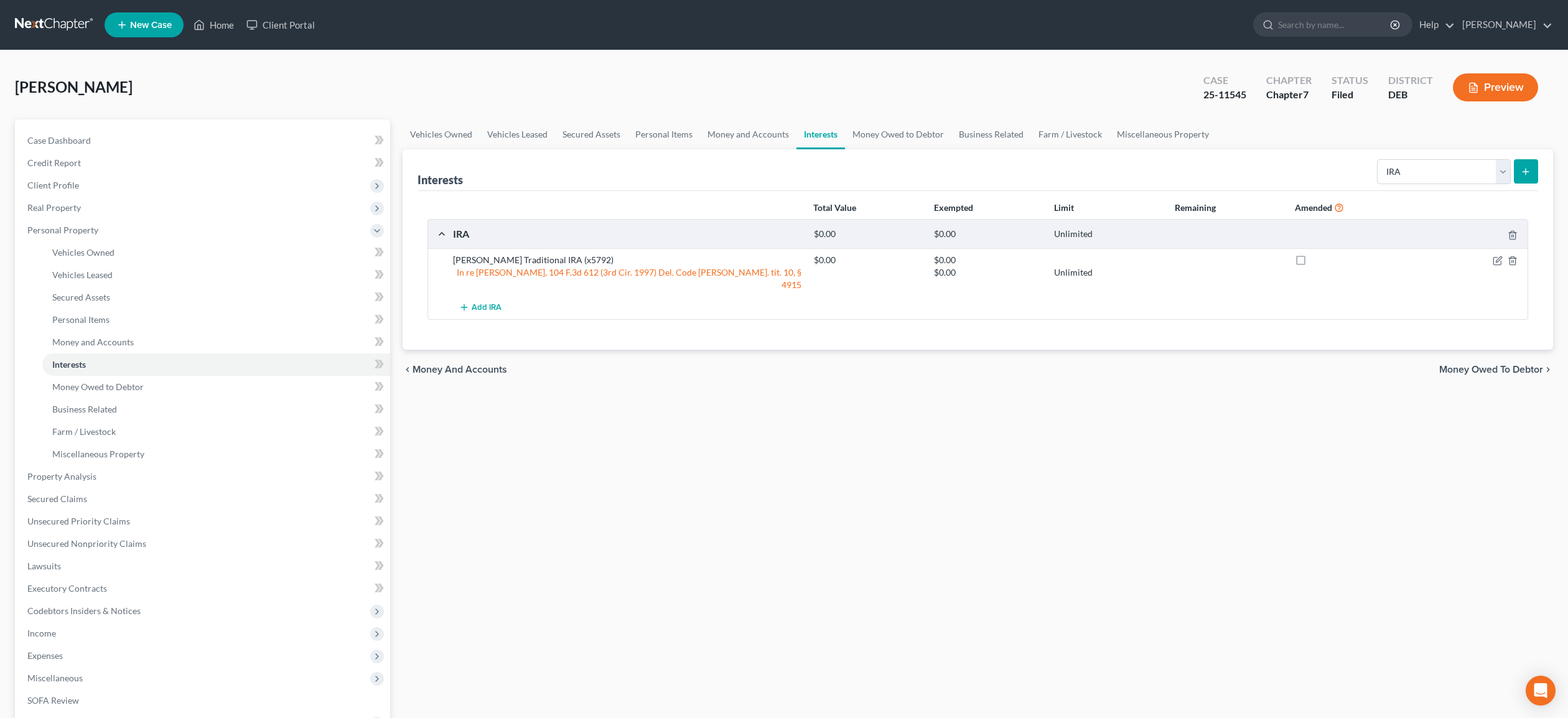
click at [1523, 170] on icon "submit" at bounding box center [1525, 172] width 10 height 10
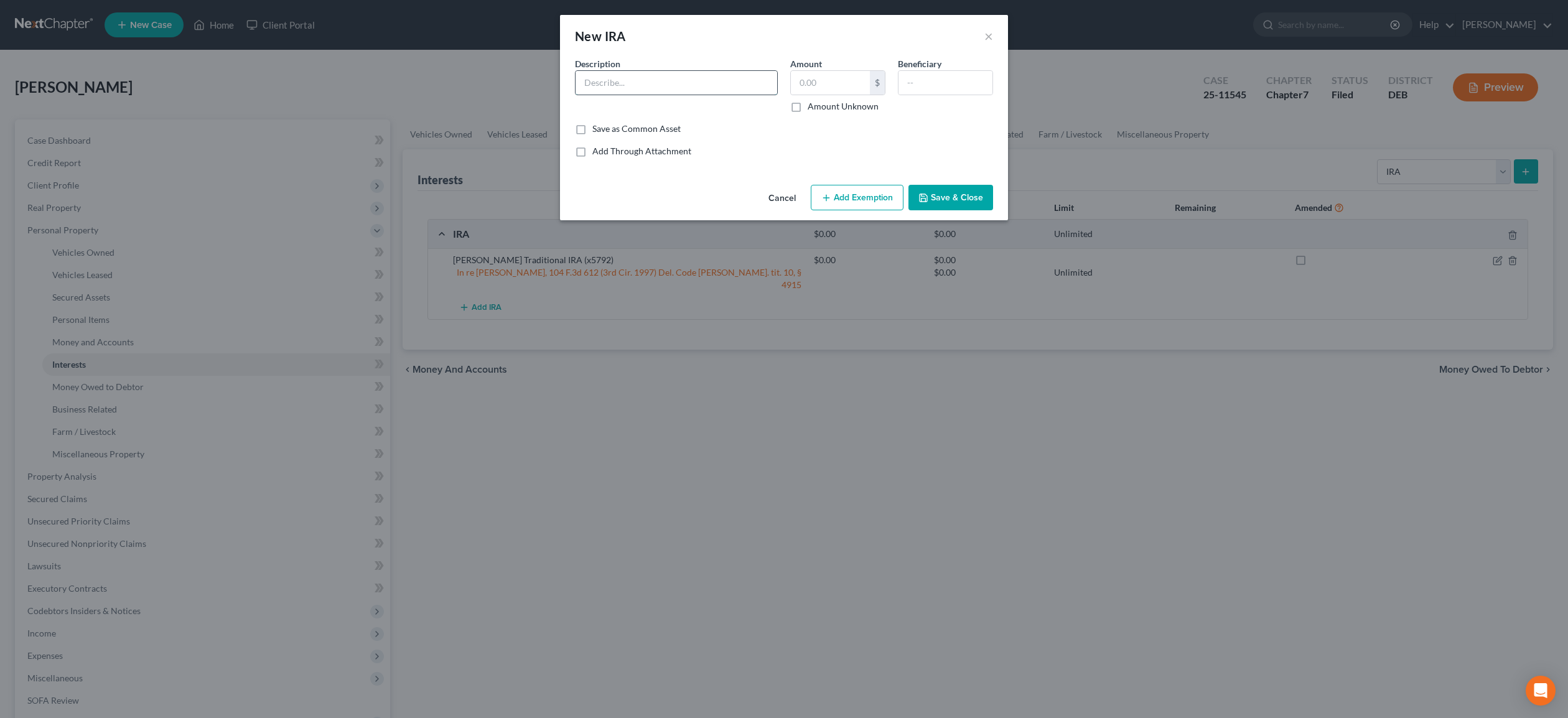
click at [624, 80] on input "text" at bounding box center [677, 82] width 202 height 23
type input "Robin Hood Roth IRA (x1814)"
click at [836, 89] on input "text" at bounding box center [830, 82] width 79 height 23
type input "8,321.02"
click at [876, 193] on button "Add Exemption" at bounding box center [857, 198] width 93 height 26
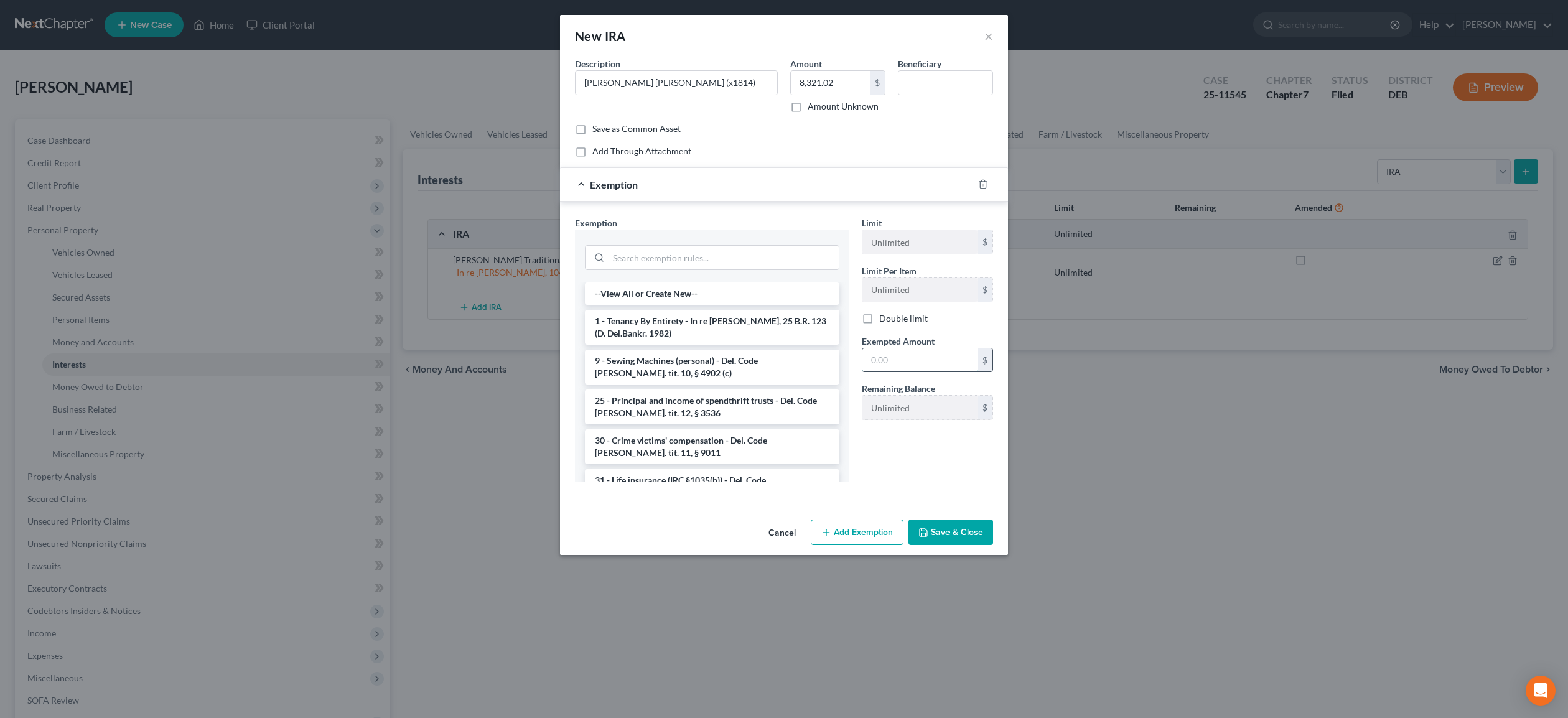
click at [932, 362] on input "text" at bounding box center [920, 360] width 115 height 23
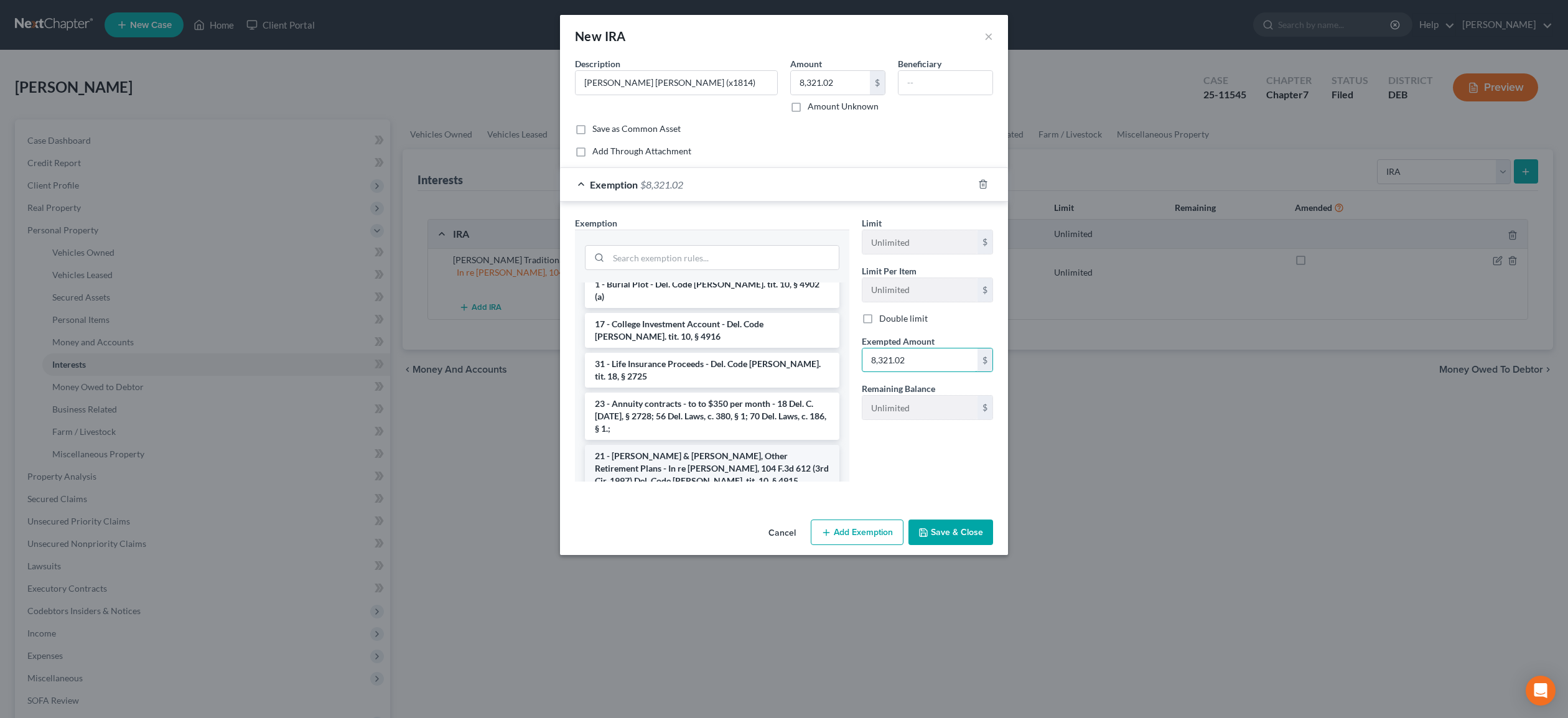
type input "8,321.02"
click at [728, 445] on li "21 - IRA & Roth IRA, Other Retirement Plans - In re Yuhas, 104 F.3d 612 (3rd Ci…" at bounding box center [712, 468] width 255 height 47
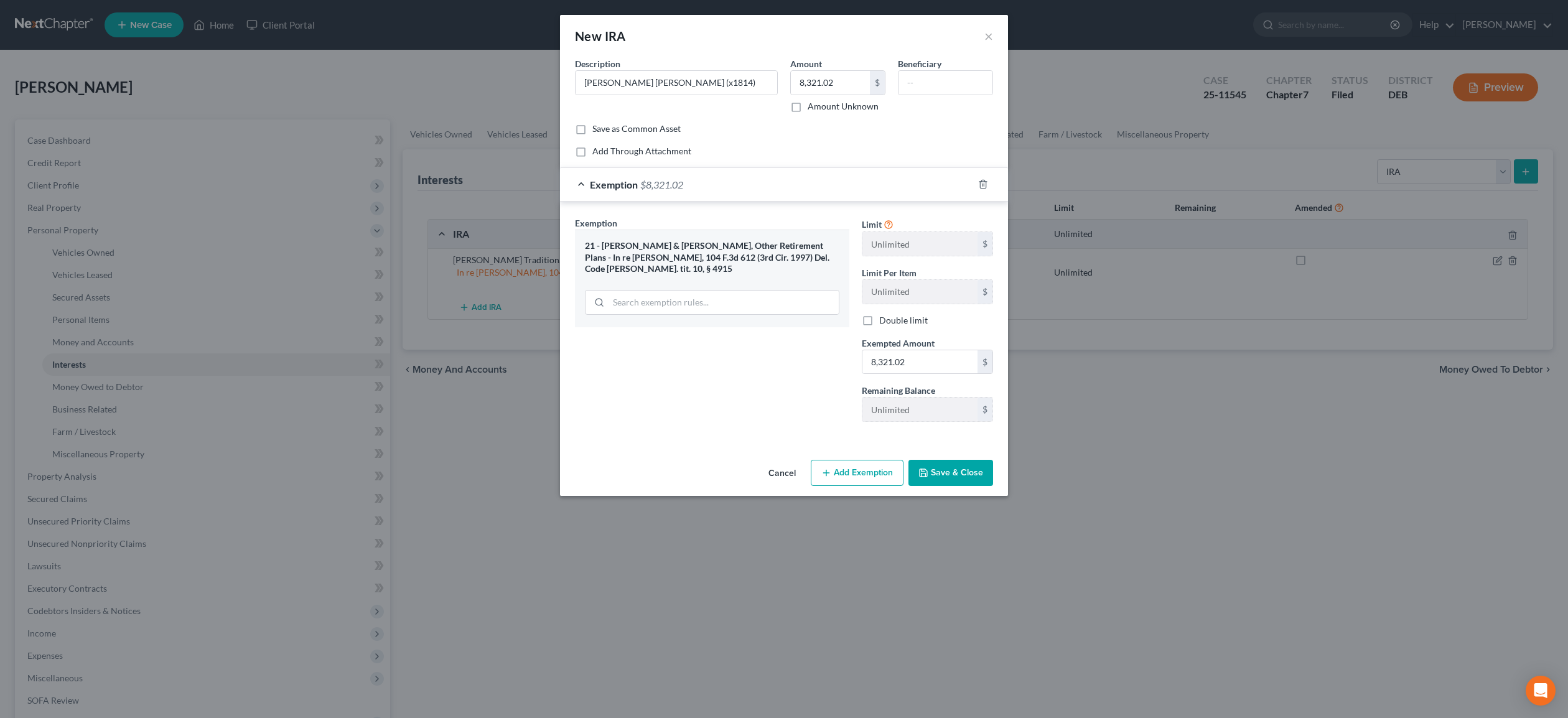
click at [955, 471] on button "Save & Close" at bounding box center [950, 473] width 84 height 26
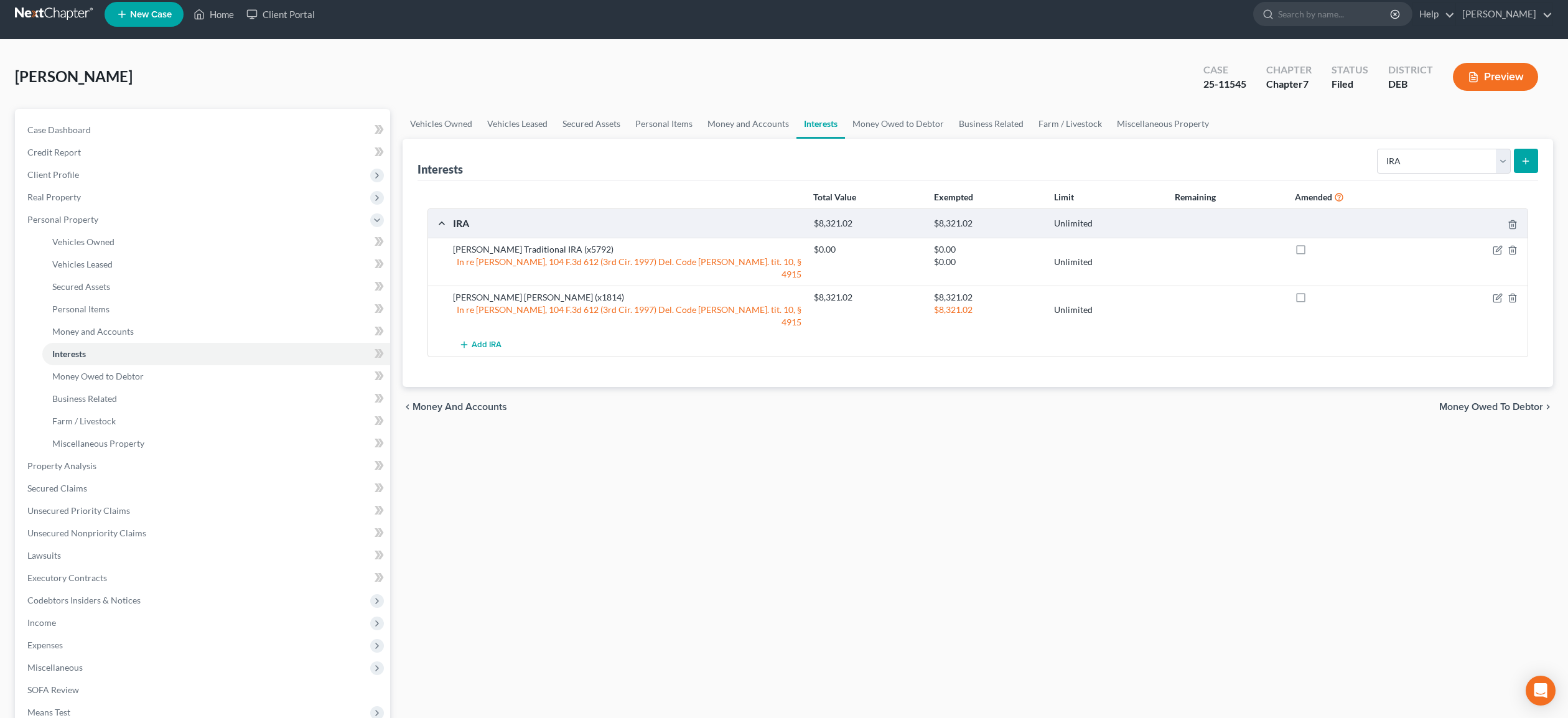
scroll to position [166, 0]
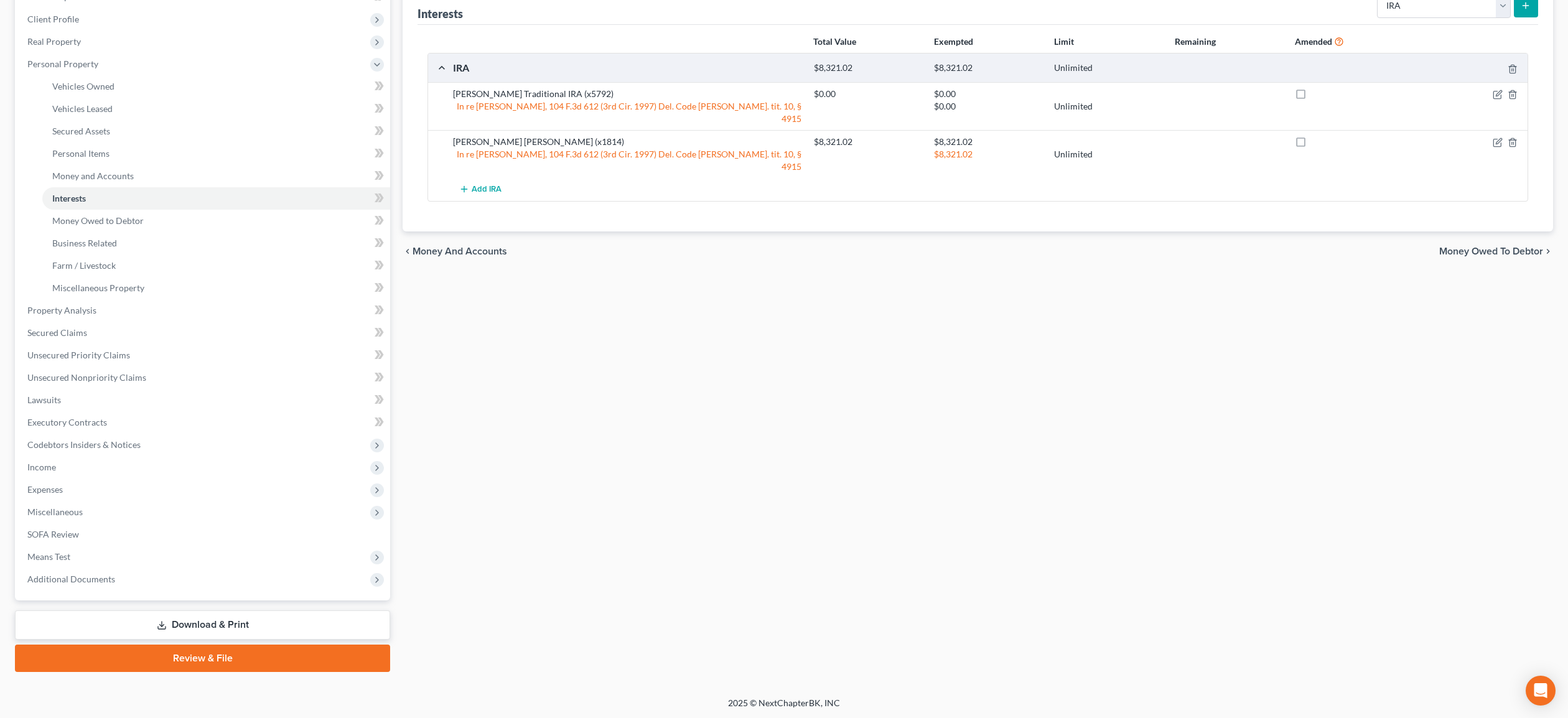
click at [196, 623] on link "Download & Print" at bounding box center [202, 625] width 375 height 30
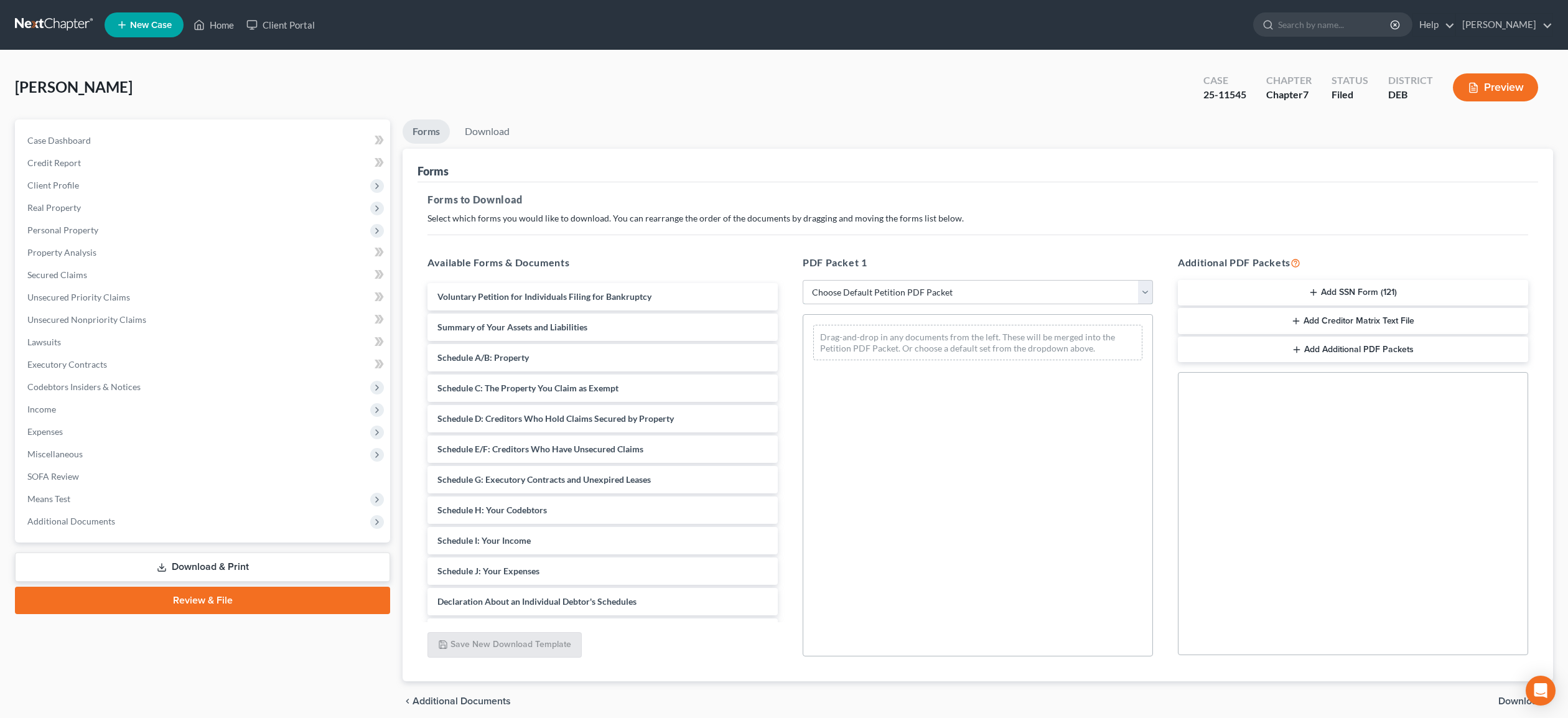
select select "2"
click option "Amended Forms" at bounding box center [0, 0] width 0 height 0
drag, startPoint x: 548, startPoint y: 360, endPoint x: 924, endPoint y: 399, distance: 378.0
click at [788, 399] on div "Schedule A/B: Property Voluntary Petition for Individuals Filing for Bankruptcy…" at bounding box center [602, 541] width 371 height 516
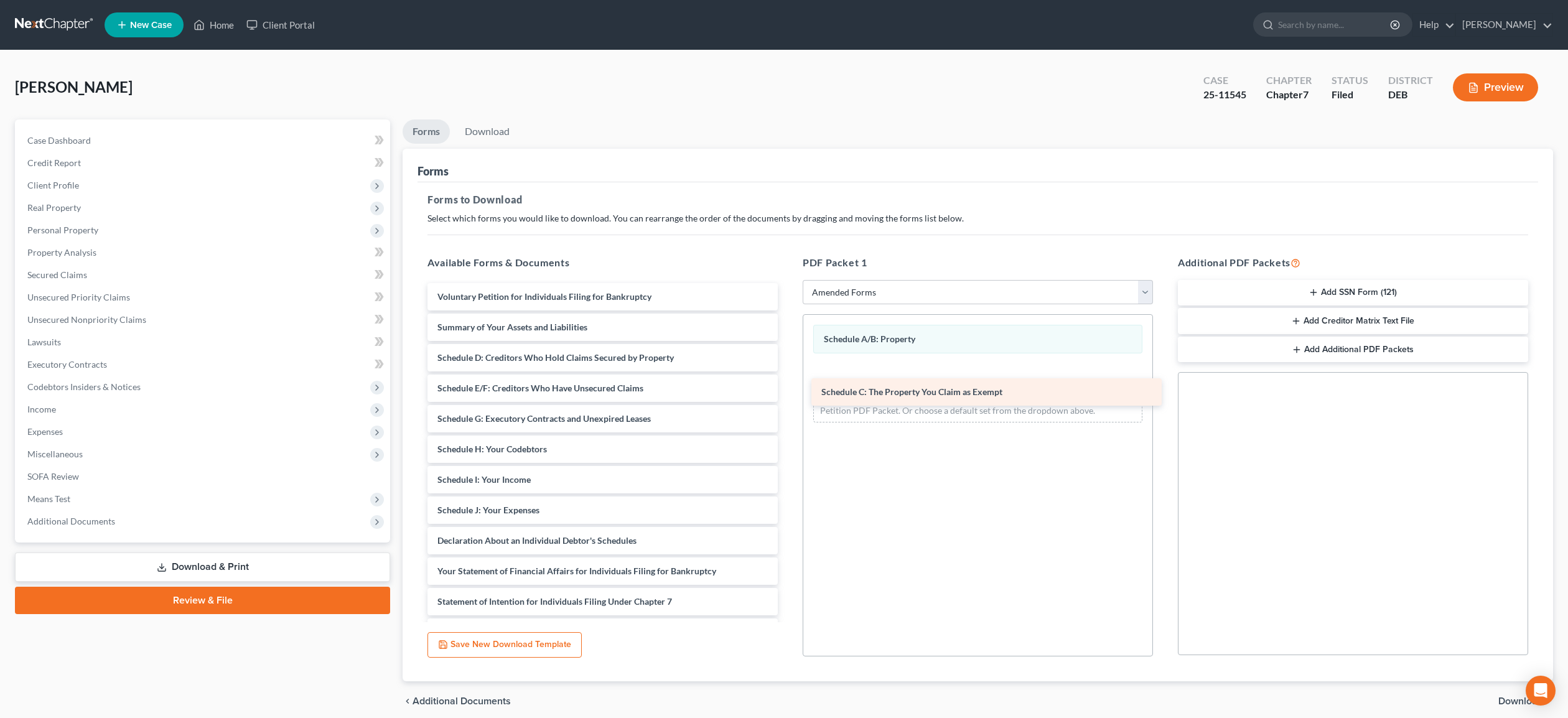
drag, startPoint x: 564, startPoint y: 351, endPoint x: 948, endPoint y: 386, distance: 385.6
click at [788, 386] on div "Schedule C: The Property You Claim as Exempt Voluntary Petition for Individuals…" at bounding box center [602, 526] width 371 height 485
click at [1515, 699] on span "Download" at bounding box center [1521, 702] width 45 height 10
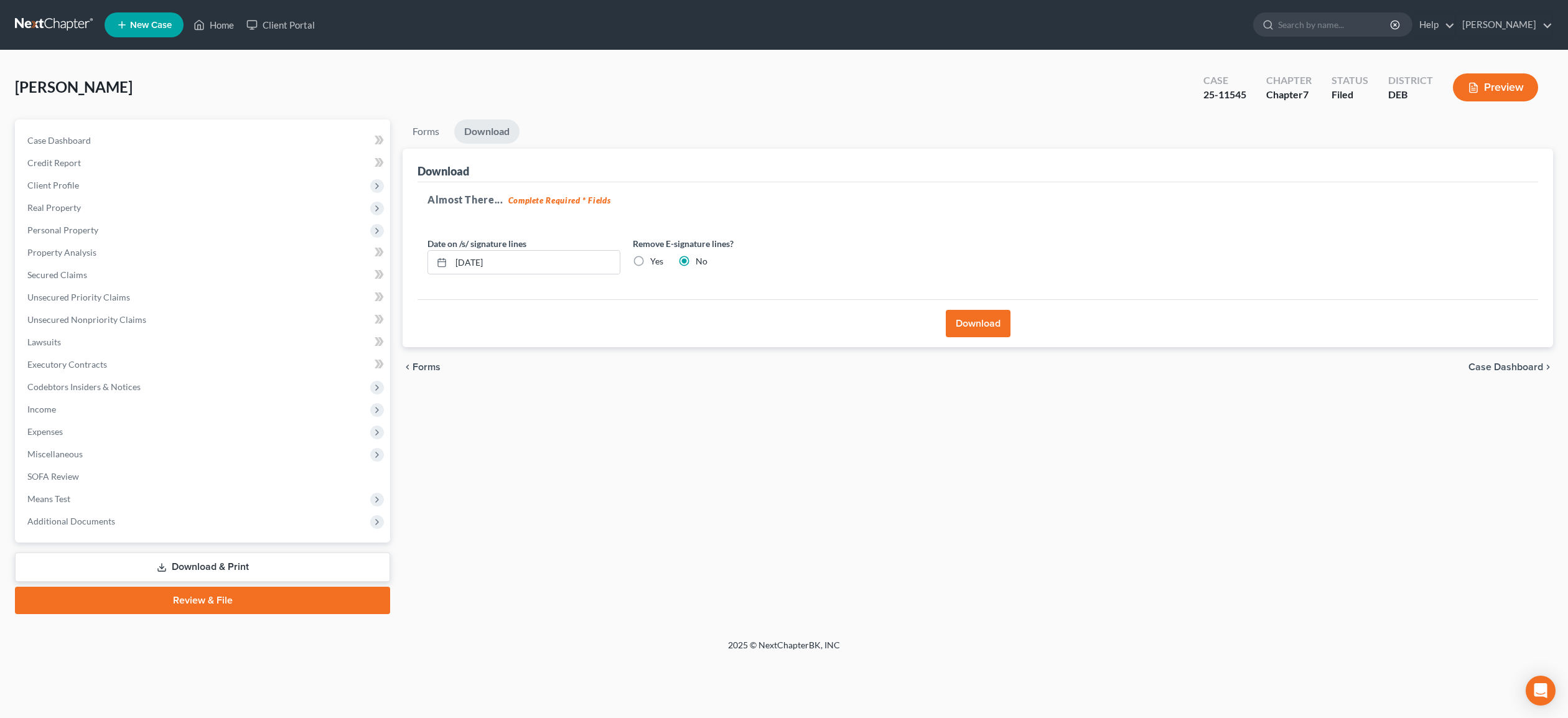
click at [988, 320] on button "Download" at bounding box center [978, 324] width 65 height 27
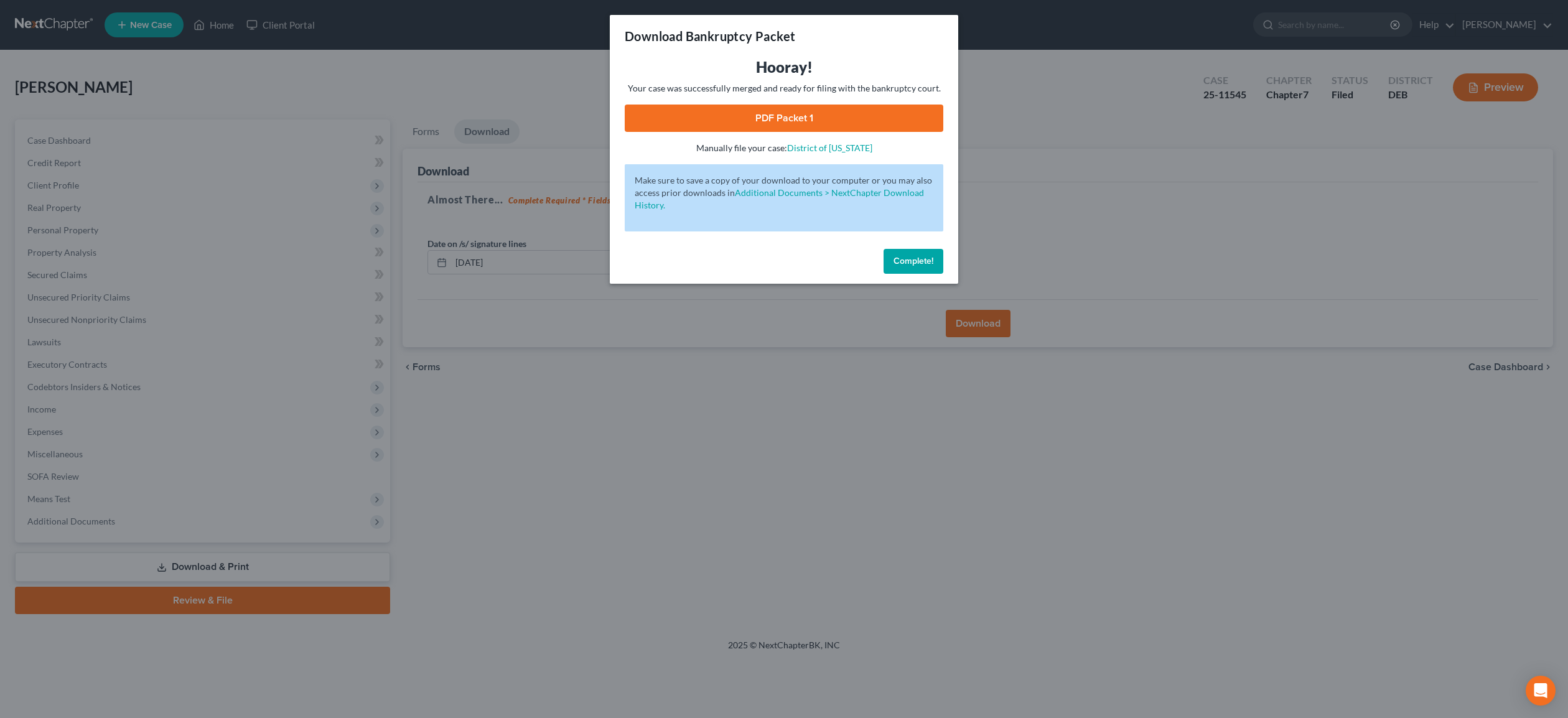
click at [856, 117] on link "PDF Packet 1" at bounding box center [784, 118] width 318 height 27
drag, startPoint x: 899, startPoint y: 264, endPoint x: 885, endPoint y: 270, distance: 15.2
click at [898, 265] on span "Complete!" at bounding box center [913, 261] width 40 height 10
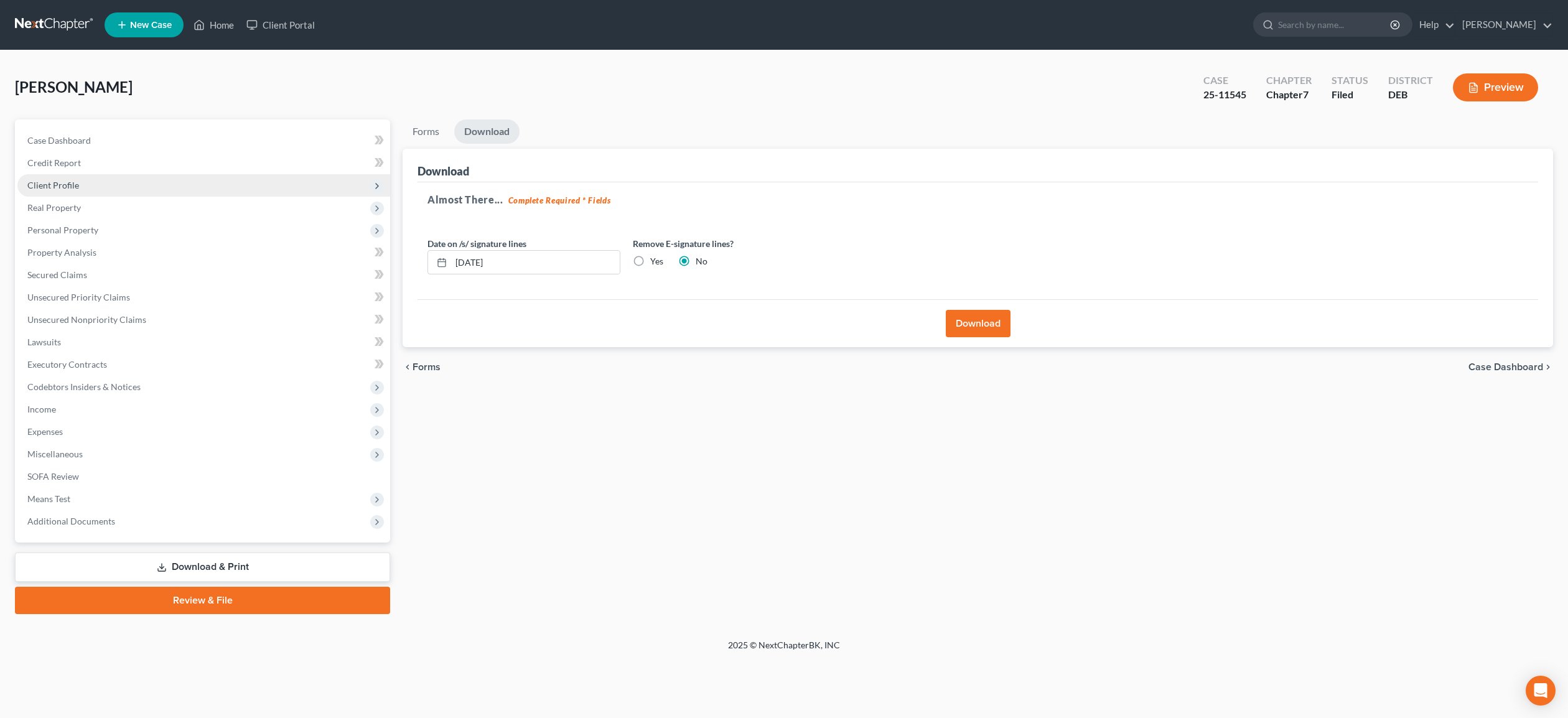
click at [60, 185] on span "Client Profile" at bounding box center [53, 185] width 51 height 10
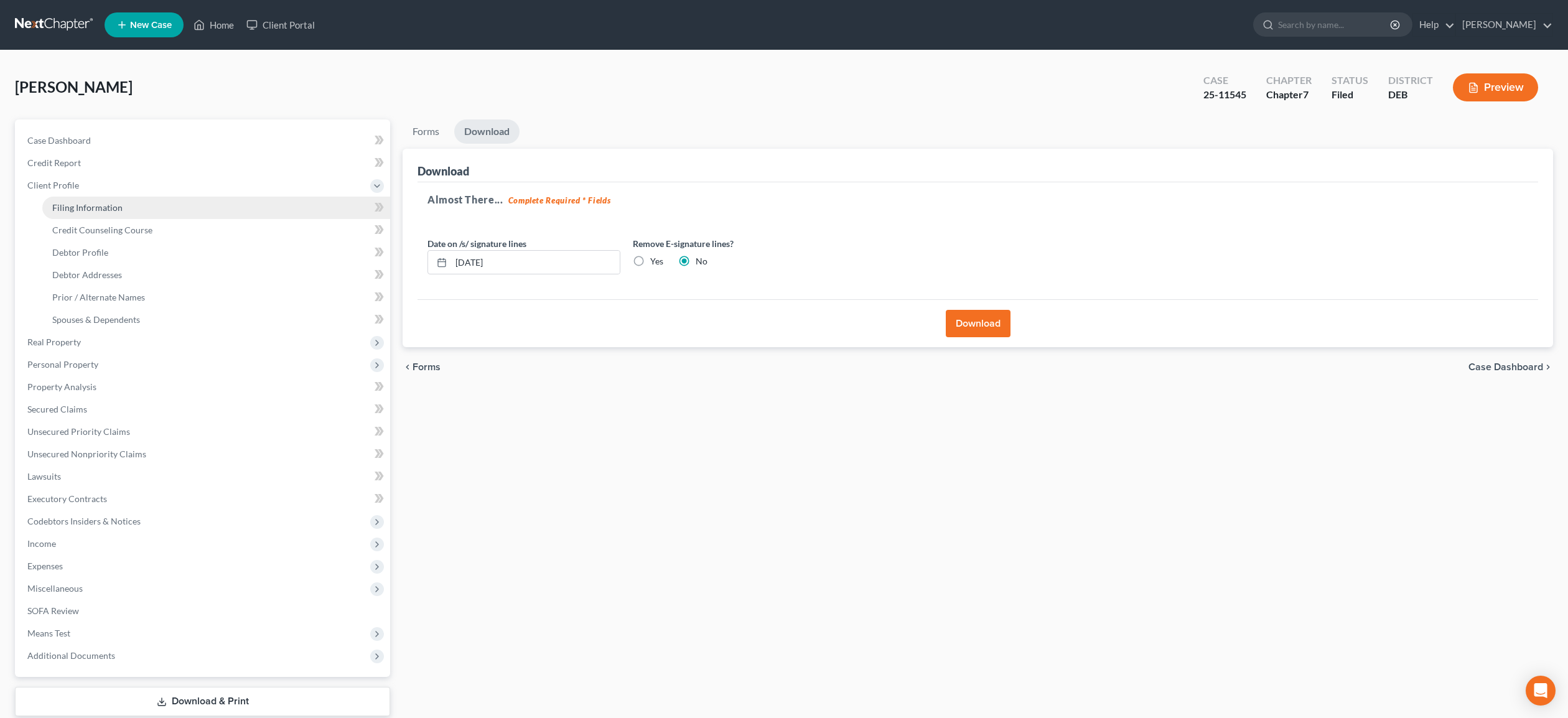
click at [80, 211] on span "Filing Information" at bounding box center [87, 207] width 70 height 10
select select "1"
select select "0"
select select "7"
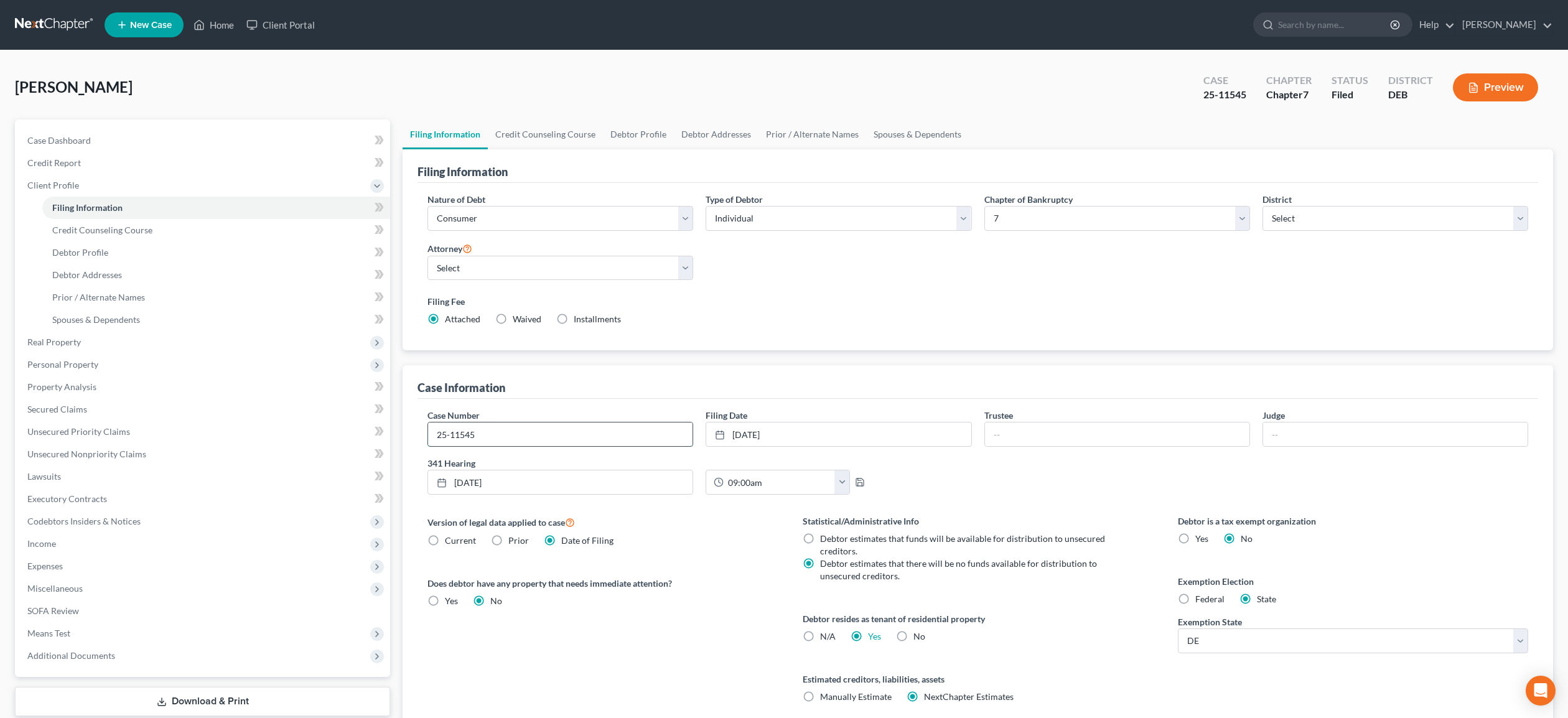
click at [518, 436] on input "25-11545" at bounding box center [560, 435] width 264 height 23
type input "25-11545-BLS"
click at [1028, 432] on input "text" at bounding box center [1116, 435] width 264 height 23
type input "Jeoffrey L. Burtch"
click at [1287, 441] on input "text" at bounding box center [1395, 435] width 264 height 23
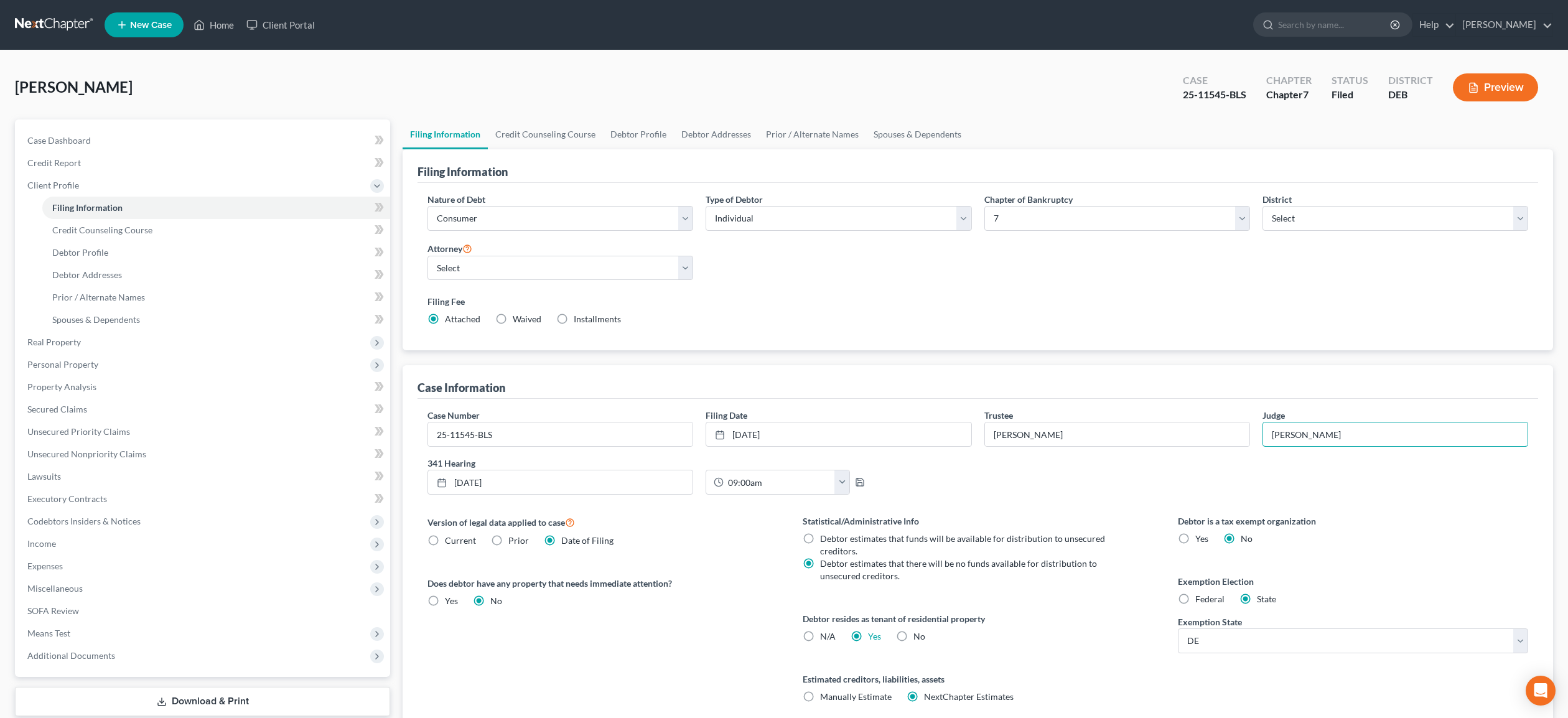
type input "Brendan L. Shannon"
